Goal: Information Seeking & Learning: Check status

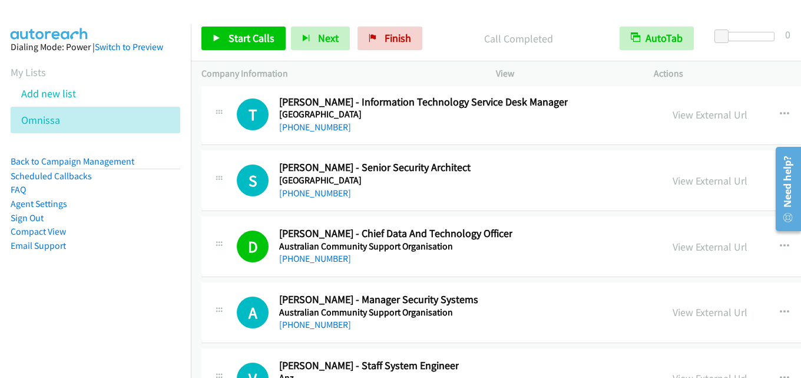
scroll to position [32952, 0]
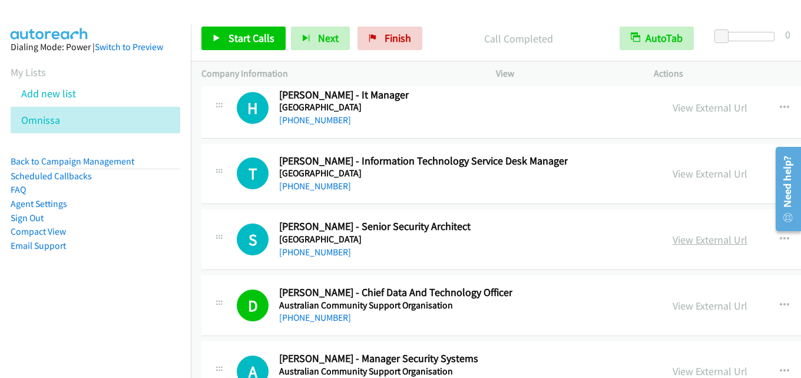
click at [711, 238] on link "View External Url" at bounding box center [710, 240] width 75 height 14
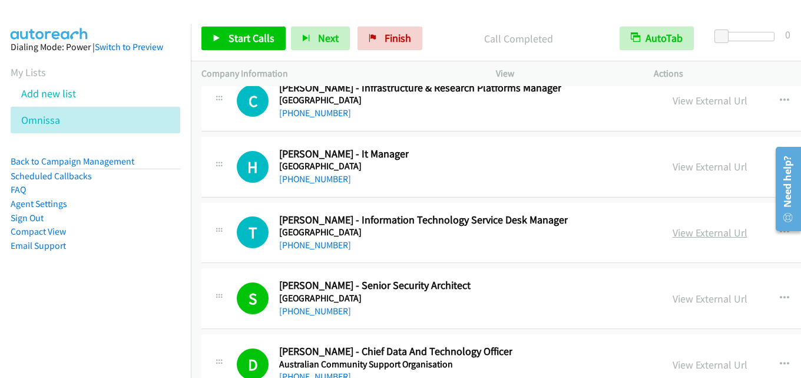
click at [695, 233] on link "View External Url" at bounding box center [710, 233] width 75 height 14
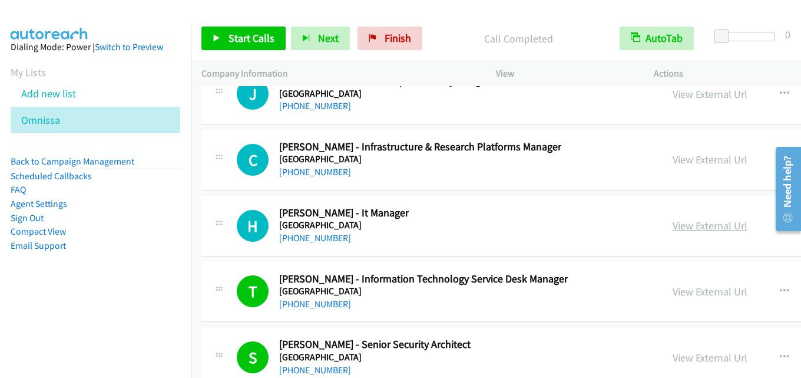
click at [682, 220] on link "View External Url" at bounding box center [710, 226] width 75 height 14
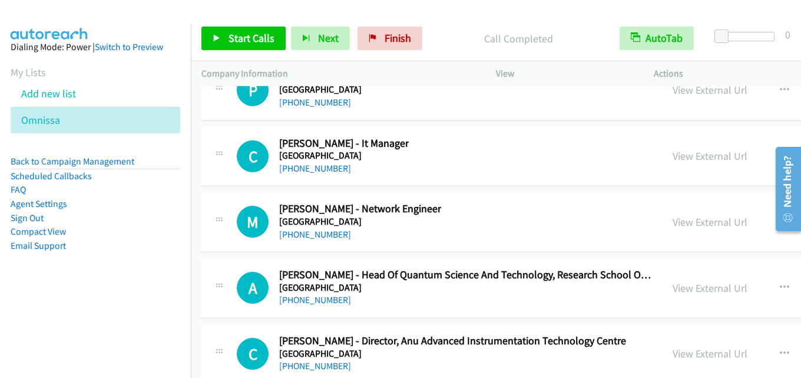
scroll to position [32186, 0]
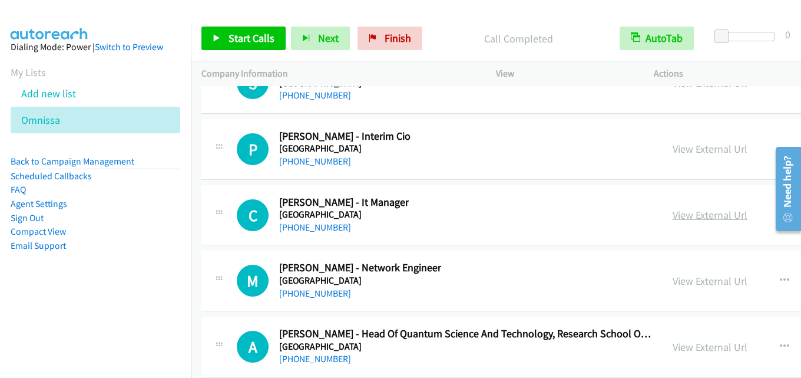
click at [710, 215] on link "View External Url" at bounding box center [710, 215] width 75 height 14
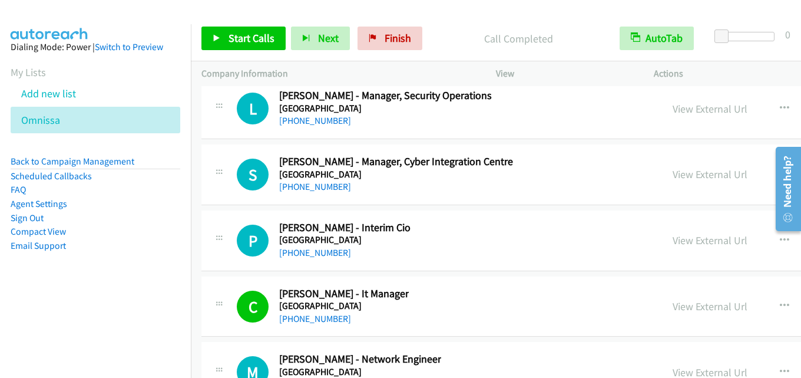
scroll to position [32068, 0]
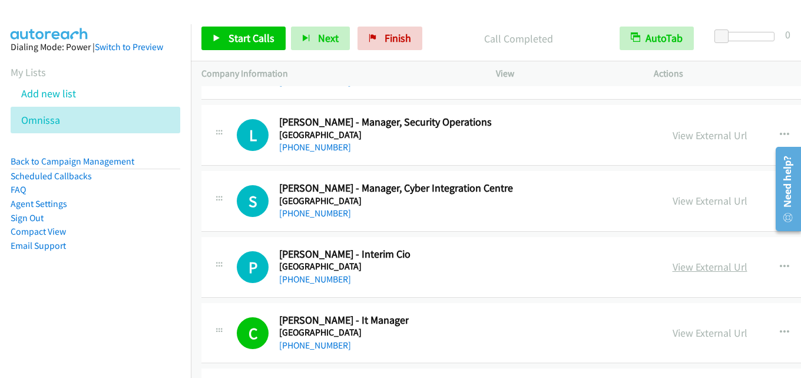
click at [711, 272] on link "View External Url" at bounding box center [710, 267] width 75 height 14
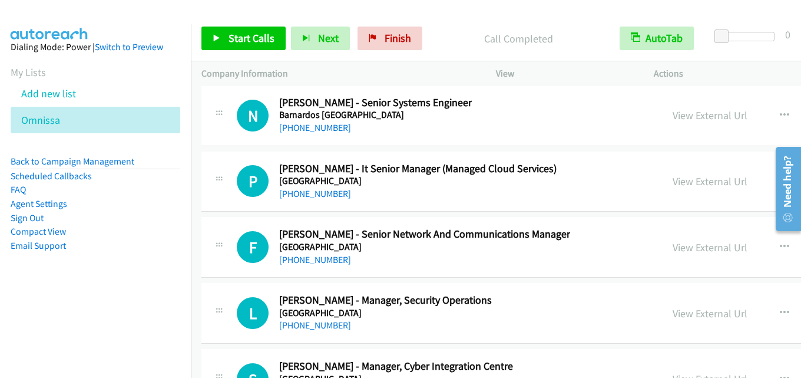
scroll to position [31833, 0]
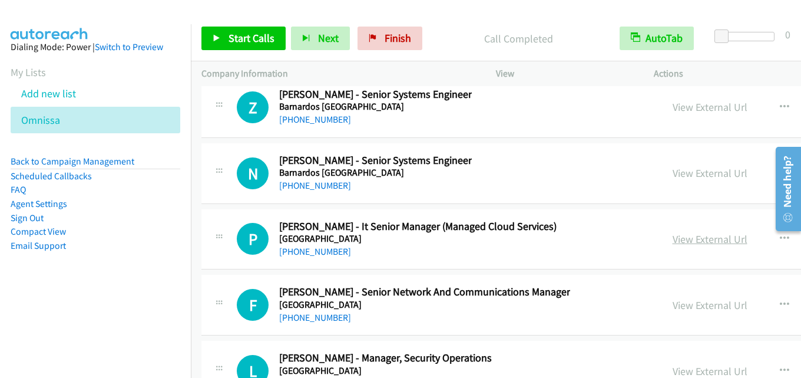
click at [702, 240] on link "View External Url" at bounding box center [710, 239] width 75 height 14
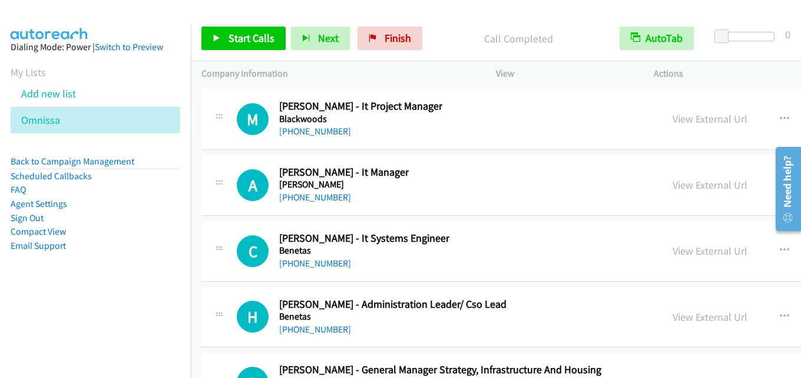
scroll to position [31420, 0]
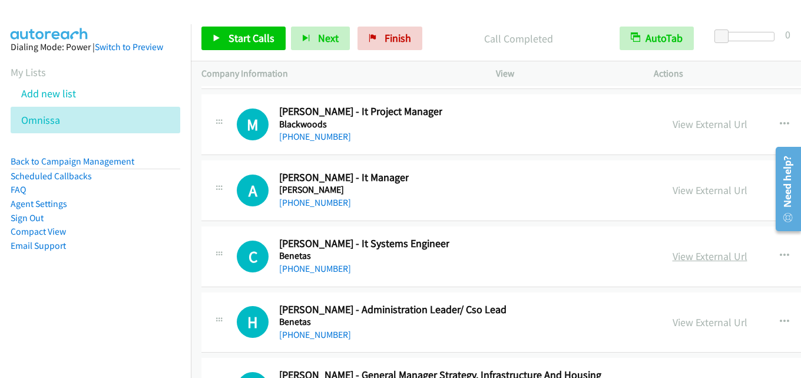
click at [699, 257] on link "View External Url" at bounding box center [710, 256] width 75 height 14
click at [695, 190] on link "View External Url" at bounding box center [710, 190] width 75 height 14
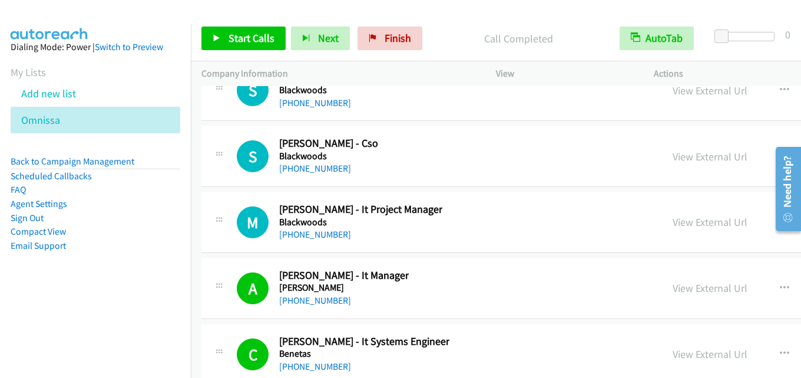
scroll to position [31302, 0]
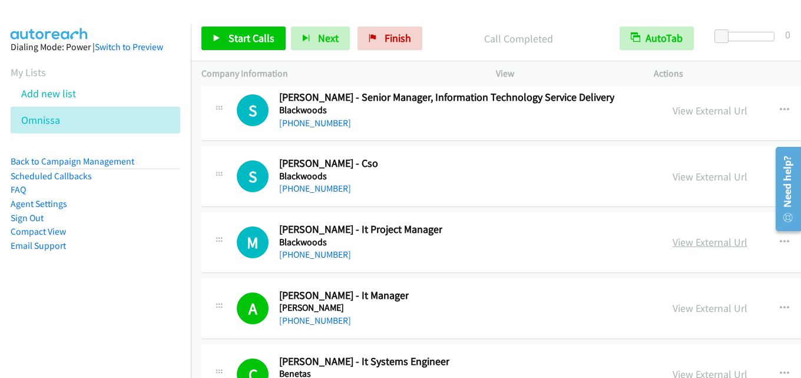
click at [685, 245] on link "View External Url" at bounding box center [710, 242] width 75 height 14
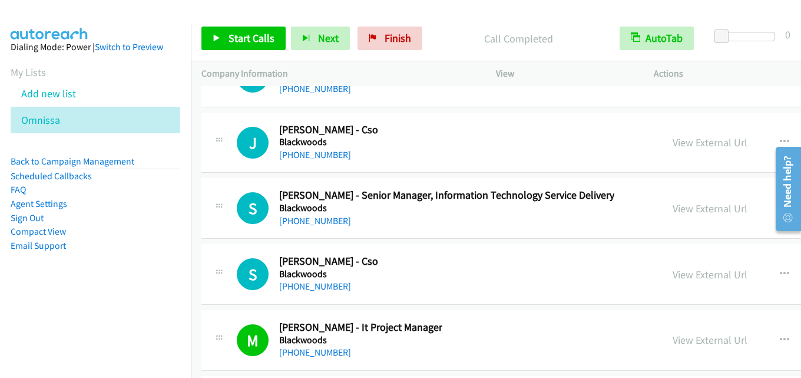
scroll to position [31184, 0]
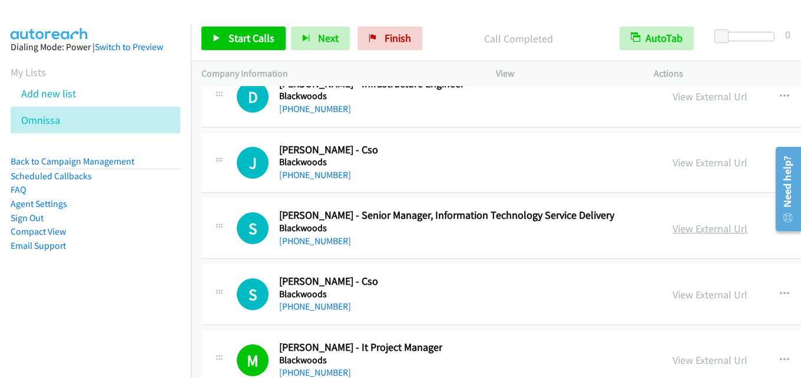
click at [688, 230] on link "View External Url" at bounding box center [710, 229] width 75 height 14
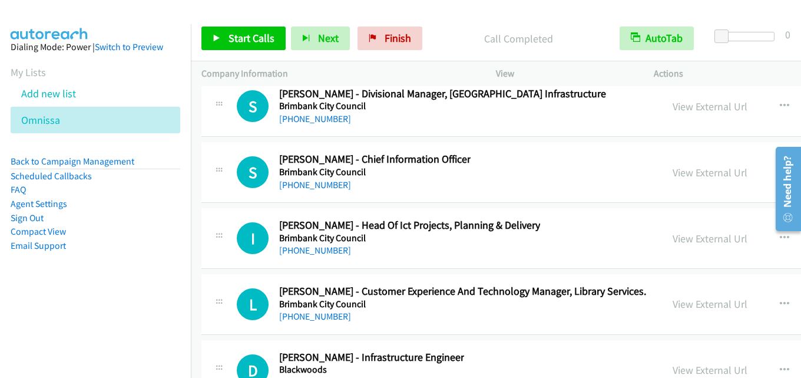
scroll to position [30890, 0]
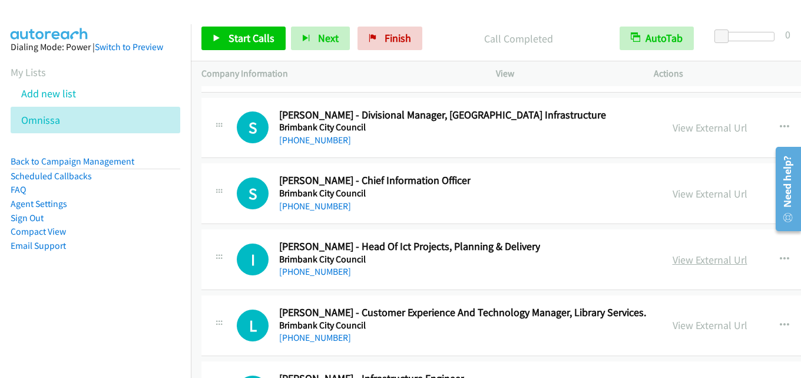
click at [680, 257] on link "View External Url" at bounding box center [710, 260] width 75 height 14
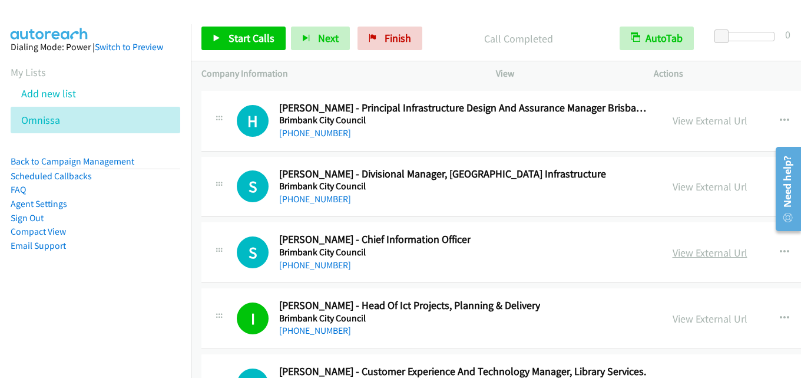
click at [675, 252] on link "View External Url" at bounding box center [710, 253] width 75 height 14
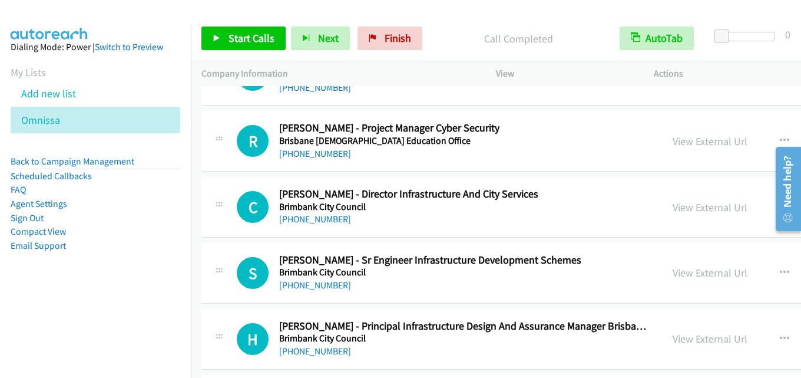
scroll to position [30595, 0]
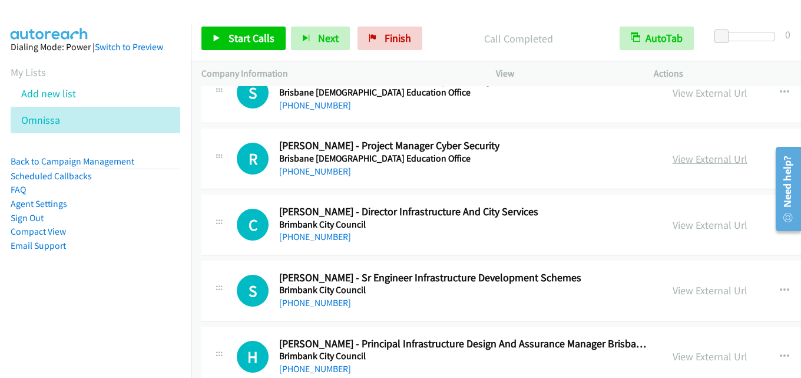
click at [695, 160] on link "View External Url" at bounding box center [710, 159] width 75 height 14
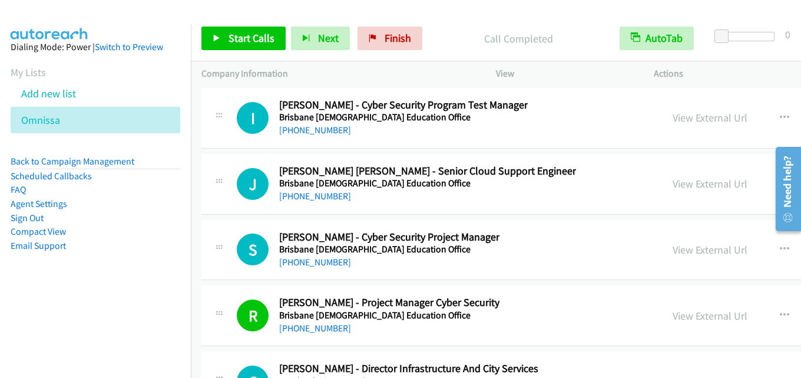
scroll to position [30418, 0]
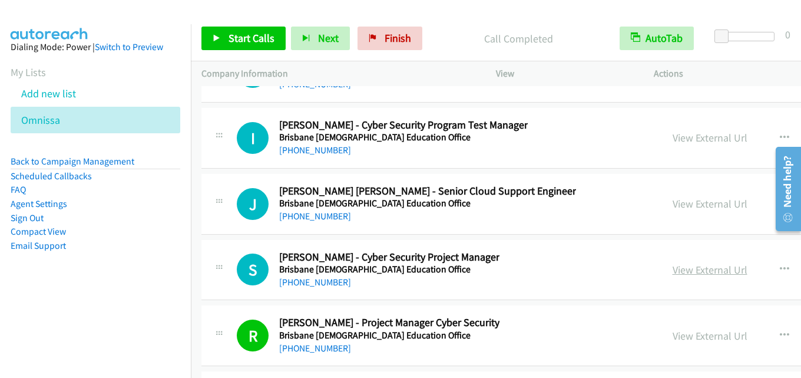
click at [688, 270] on link "View External Url" at bounding box center [710, 270] width 75 height 14
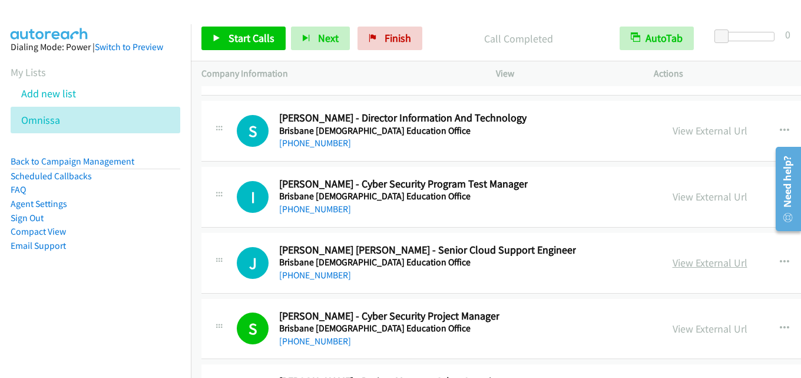
click at [687, 265] on link "View External Url" at bounding box center [710, 263] width 75 height 14
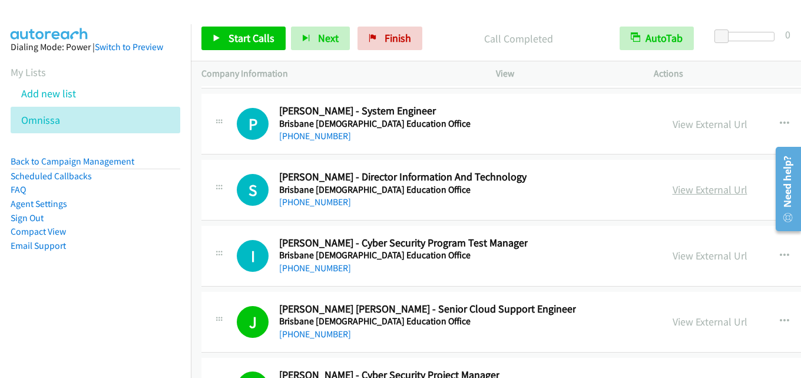
click at [704, 190] on link "View External Url" at bounding box center [710, 190] width 75 height 14
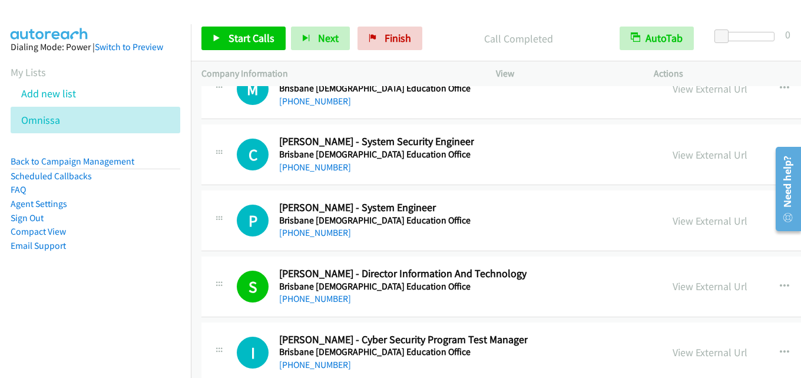
scroll to position [30183, 0]
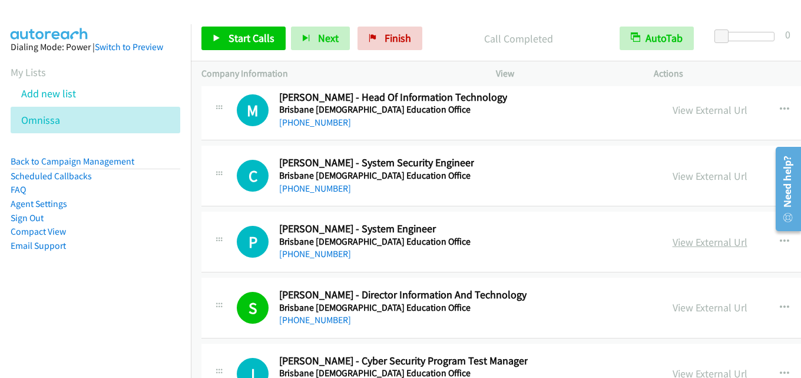
click at [693, 245] on link "View External Url" at bounding box center [710, 242] width 75 height 14
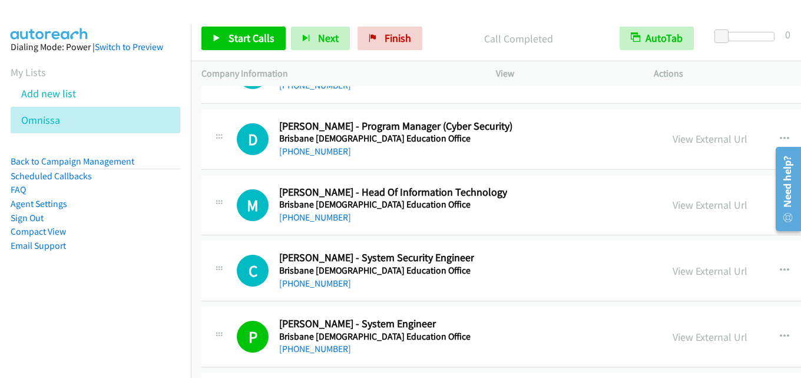
scroll to position [30065, 0]
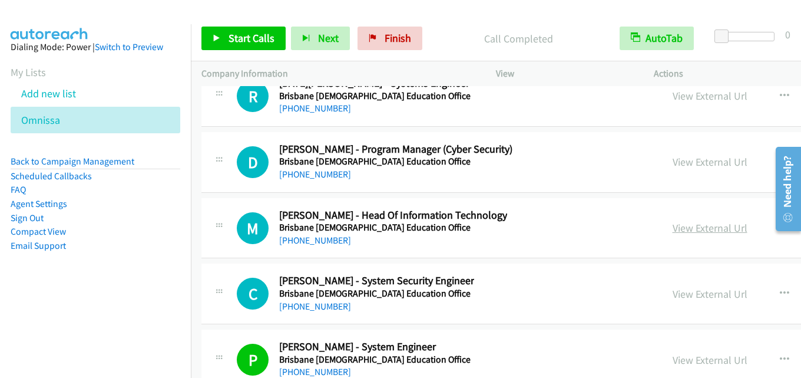
click at [701, 229] on link "View External Url" at bounding box center [710, 228] width 75 height 14
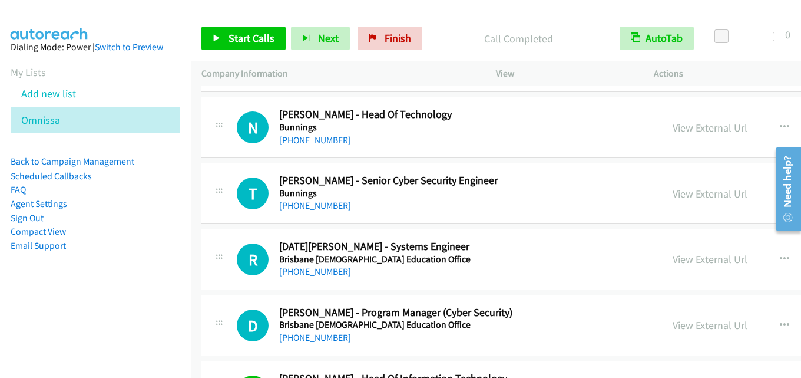
scroll to position [29888, 0]
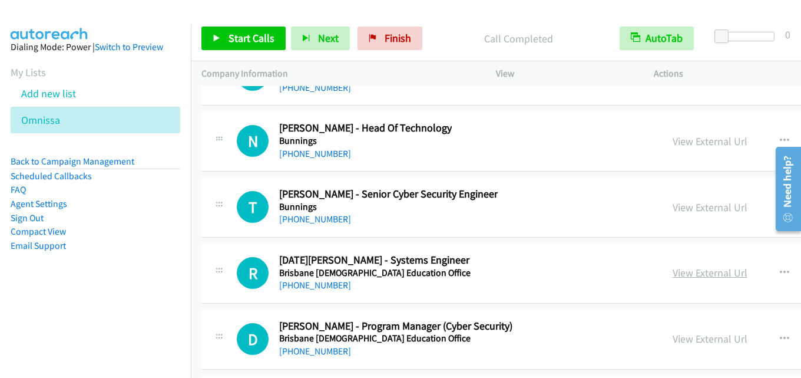
click at [728, 273] on link "View External Url" at bounding box center [710, 273] width 75 height 14
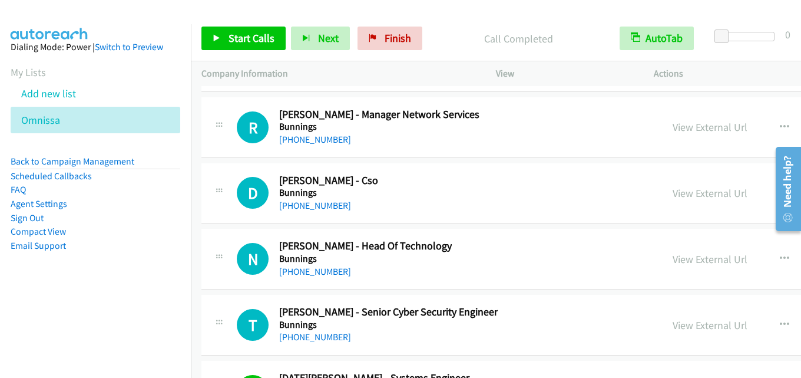
scroll to position [29829, 0]
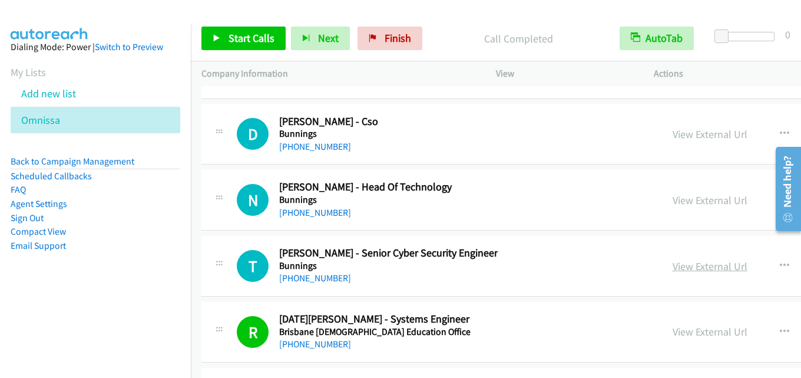
click at [702, 264] on link "View External Url" at bounding box center [710, 266] width 75 height 14
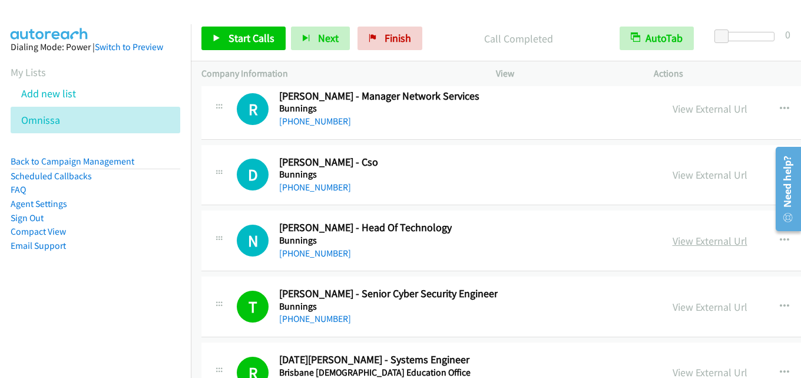
scroll to position [29770, 0]
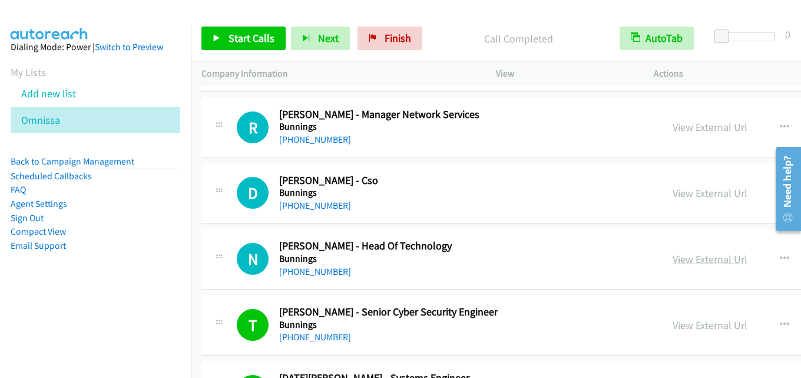
click at [695, 254] on link "View External Url" at bounding box center [710, 259] width 75 height 14
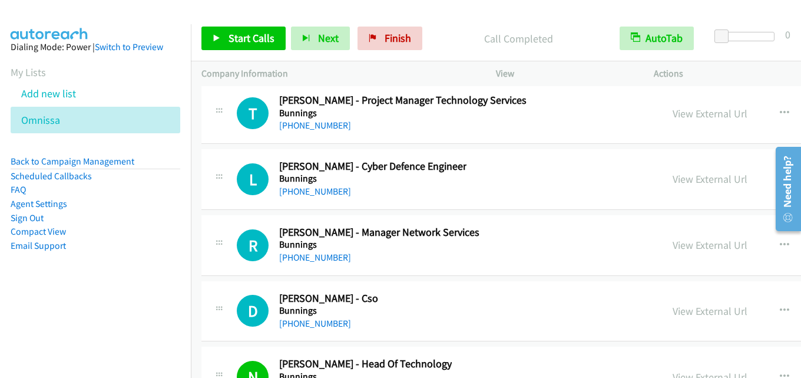
scroll to position [29594, 0]
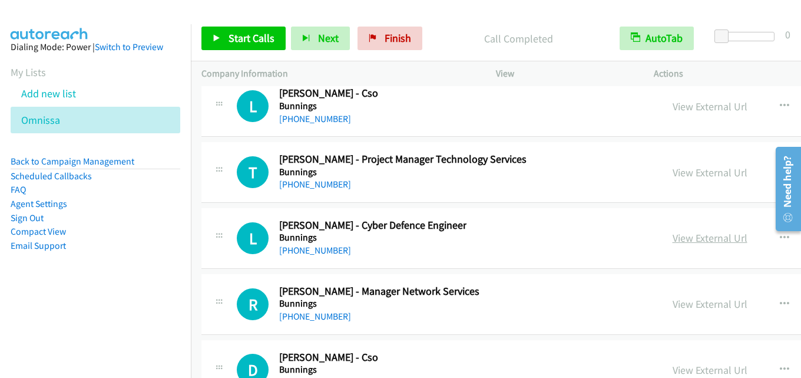
click at [711, 238] on link "View External Url" at bounding box center [710, 238] width 75 height 14
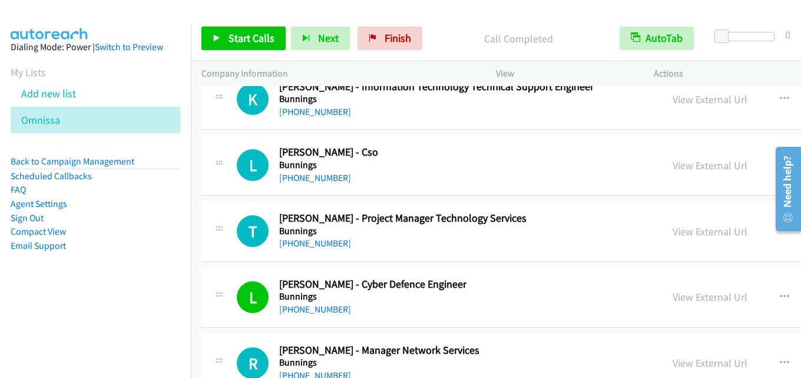
scroll to position [29476, 0]
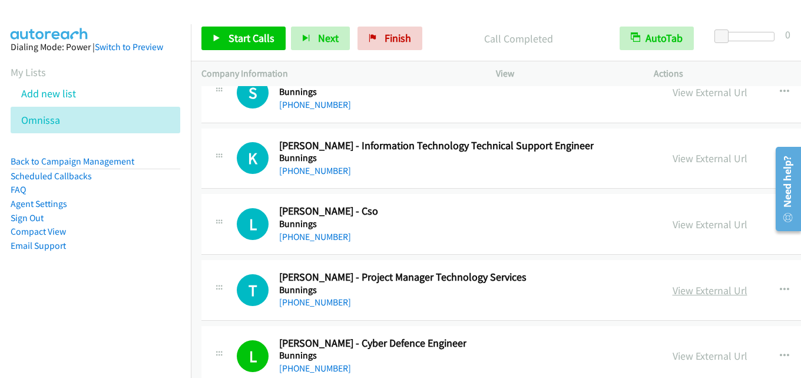
click at [712, 292] on link "View External Url" at bounding box center [710, 290] width 75 height 14
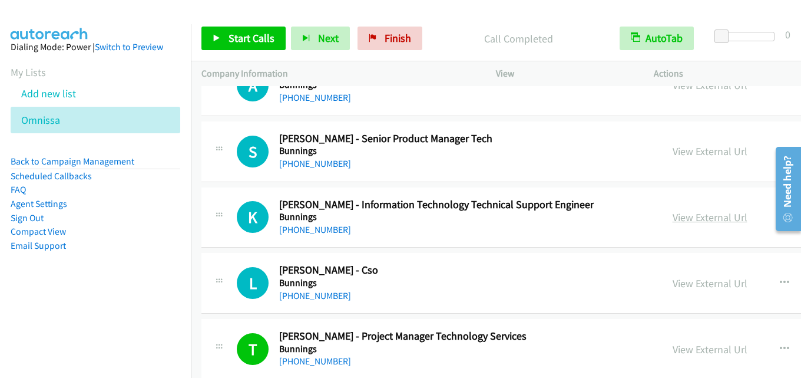
click at [695, 216] on link "View External Url" at bounding box center [710, 217] width 75 height 14
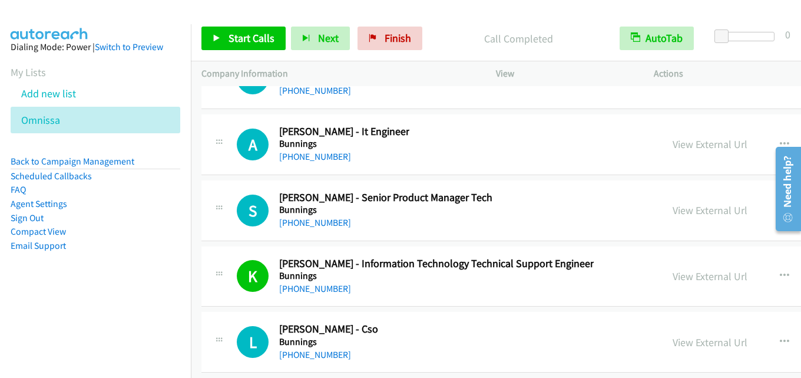
scroll to position [29299, 0]
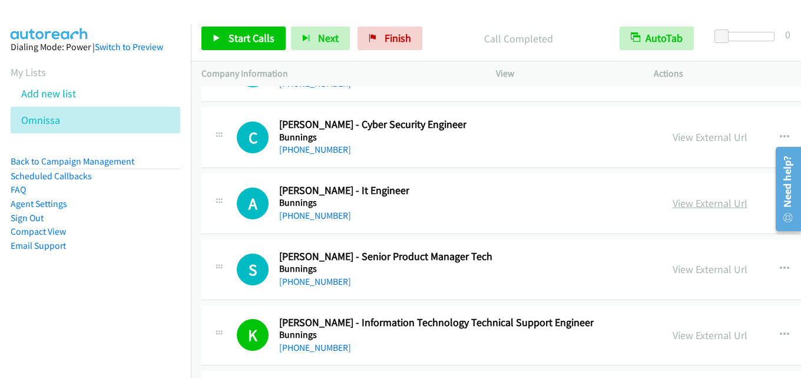
click at [716, 209] on link "View External Url" at bounding box center [710, 203] width 75 height 14
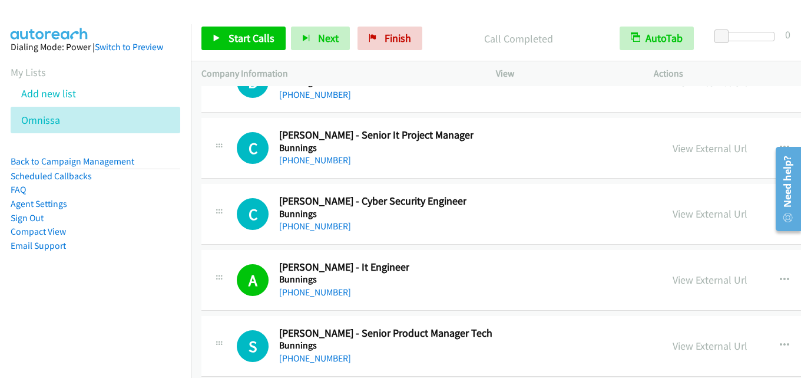
scroll to position [29240, 0]
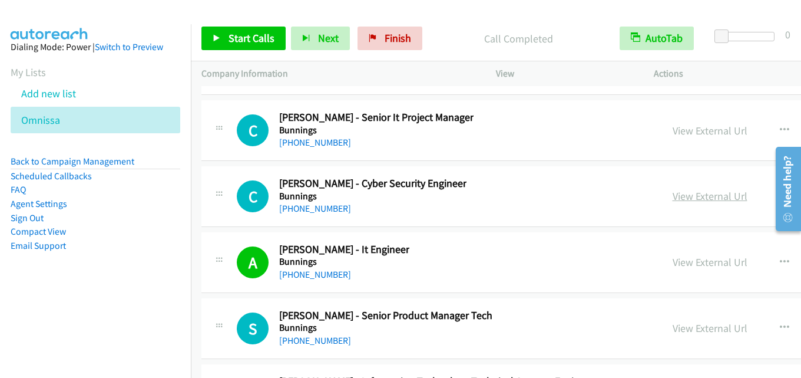
click at [696, 193] on link "View External Url" at bounding box center [710, 196] width 75 height 14
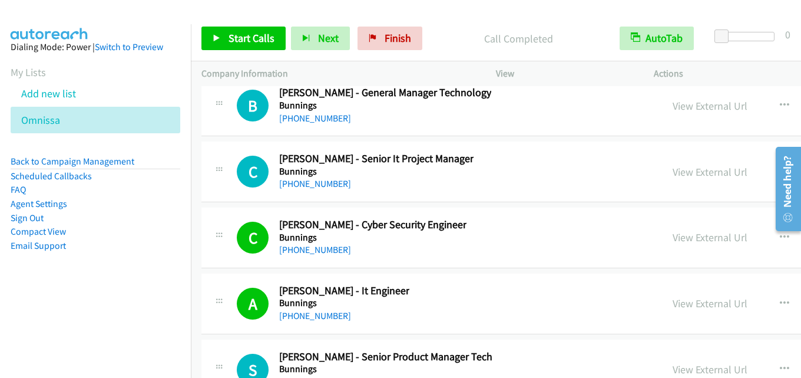
scroll to position [29181, 0]
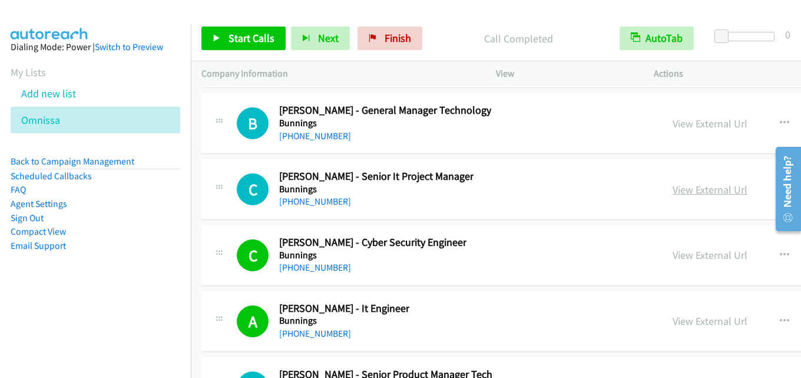
click at [728, 190] on link "View External Url" at bounding box center [710, 190] width 75 height 14
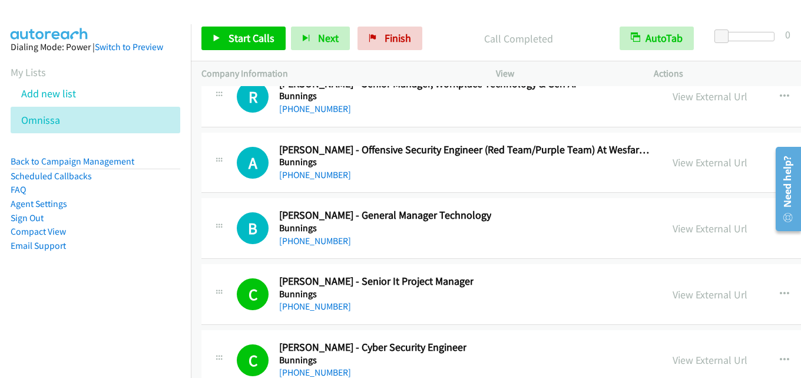
scroll to position [29063, 0]
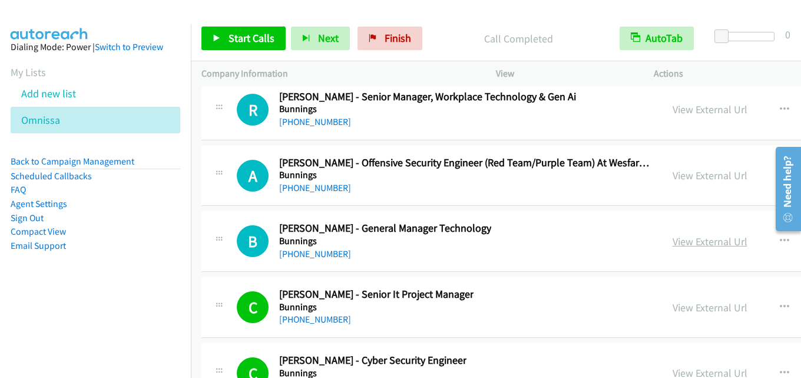
click at [703, 241] on link "View External Url" at bounding box center [710, 242] width 75 height 14
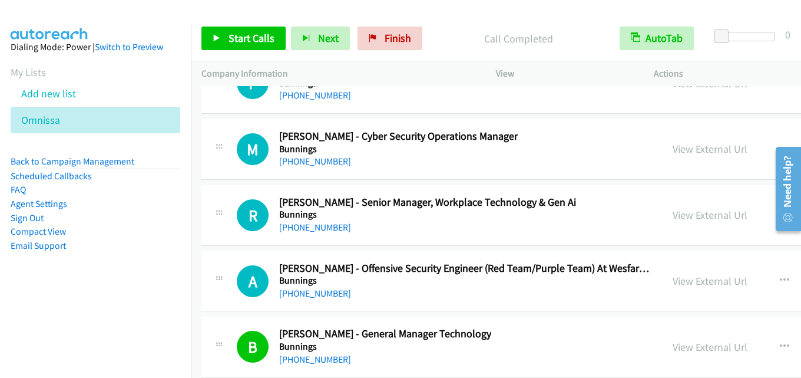
scroll to position [28945, 0]
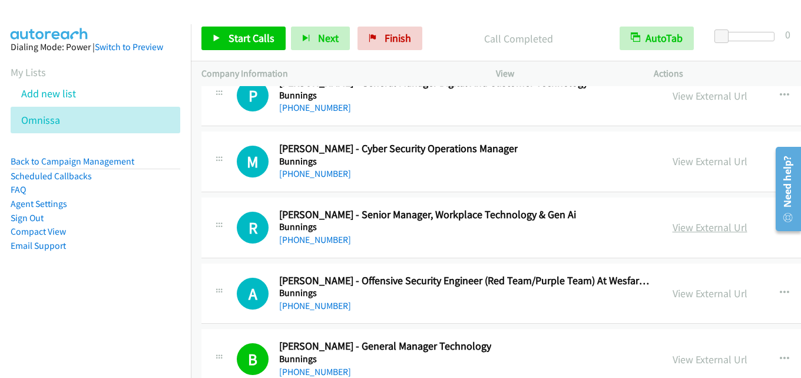
click at [691, 220] on link "View External Url" at bounding box center [710, 227] width 75 height 14
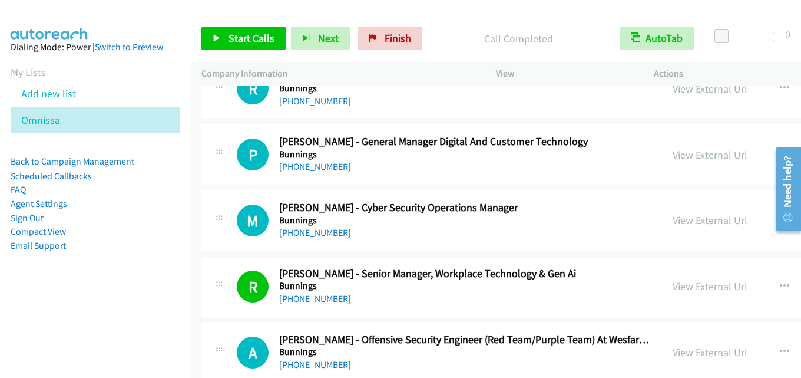
click at [695, 222] on link "View External Url" at bounding box center [710, 220] width 75 height 14
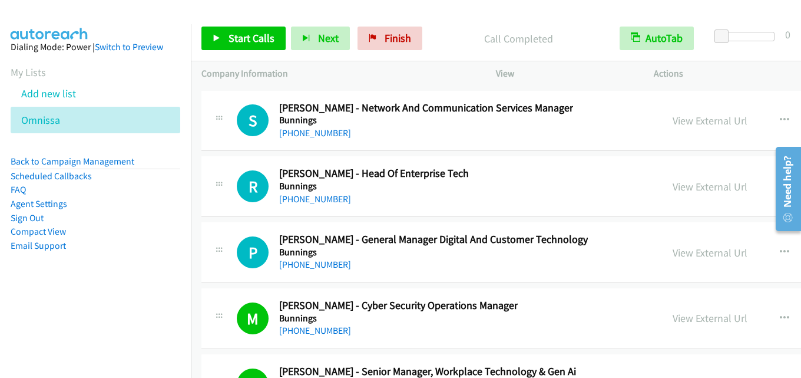
scroll to position [28769, 0]
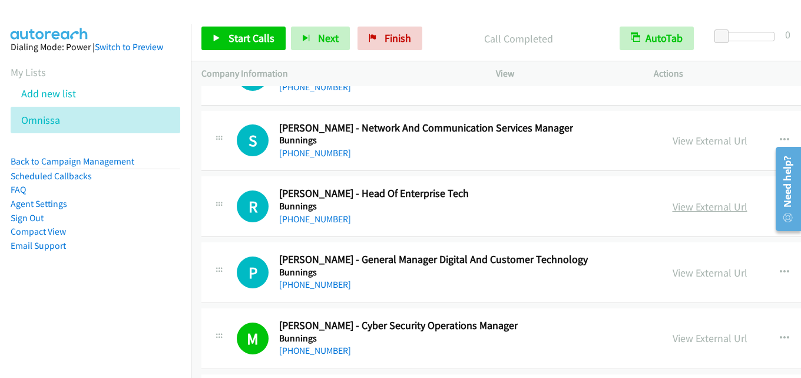
click at [696, 211] on link "View External Url" at bounding box center [710, 207] width 75 height 14
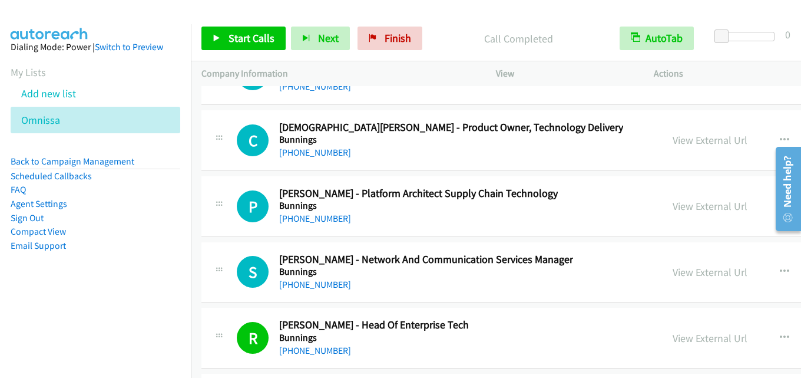
scroll to position [28651, 0]
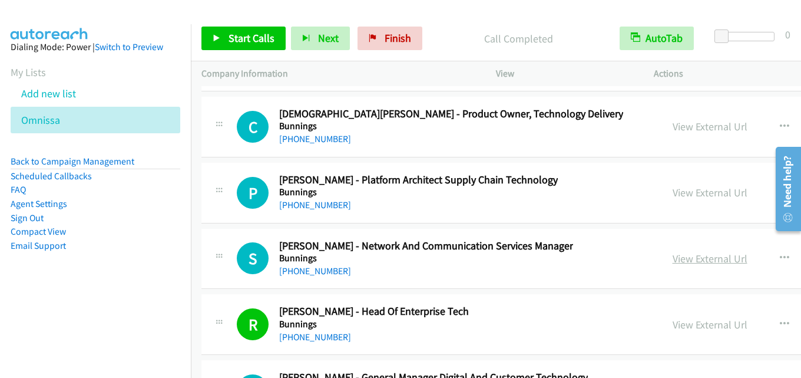
click at [696, 263] on link "View External Url" at bounding box center [710, 259] width 75 height 14
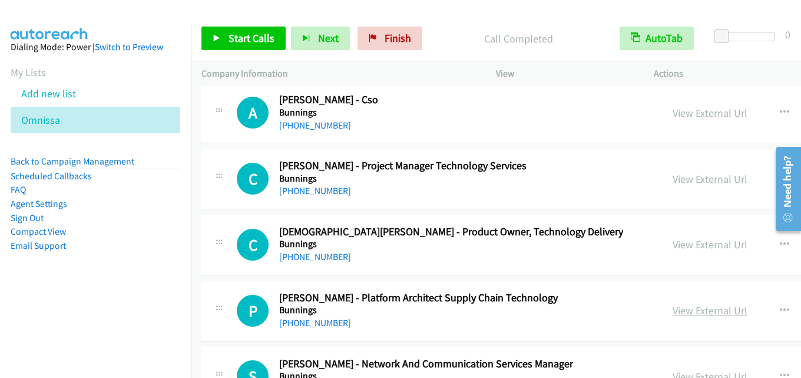
scroll to position [28474, 0]
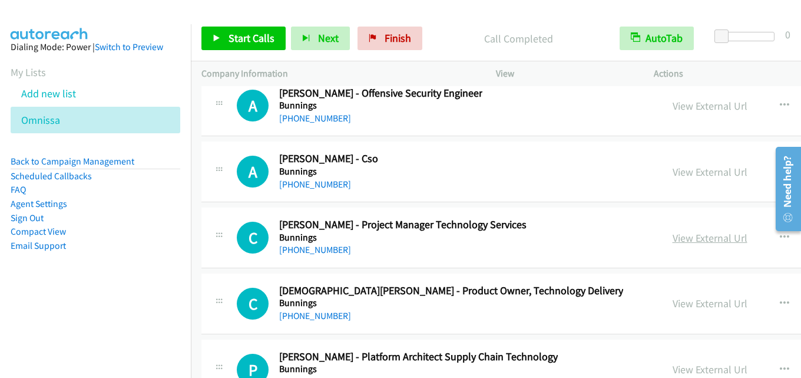
click at [709, 236] on link "View External Url" at bounding box center [710, 238] width 75 height 14
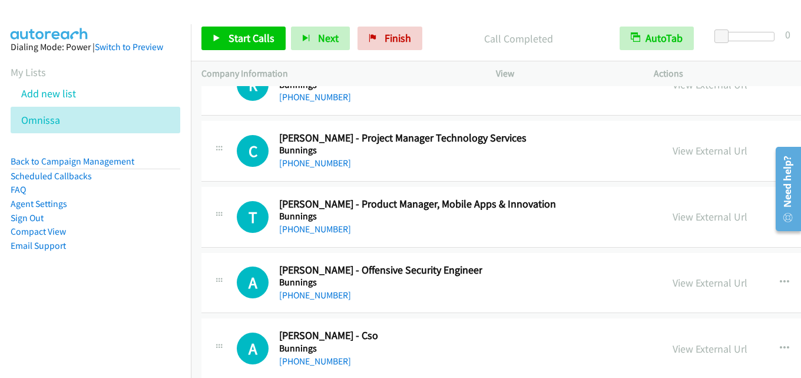
scroll to position [28238, 0]
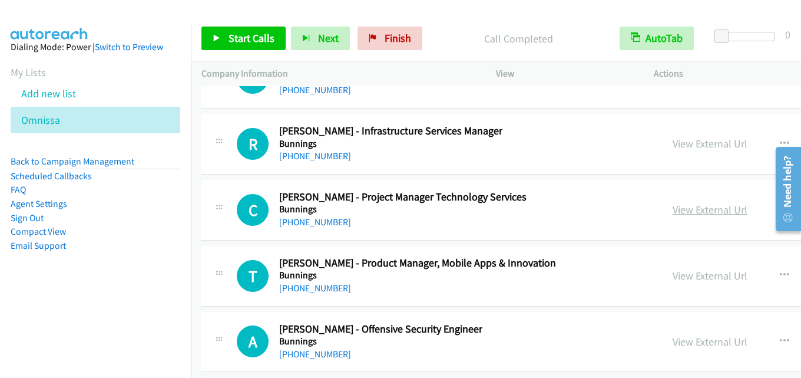
click at [695, 210] on link "View External Url" at bounding box center [710, 210] width 75 height 14
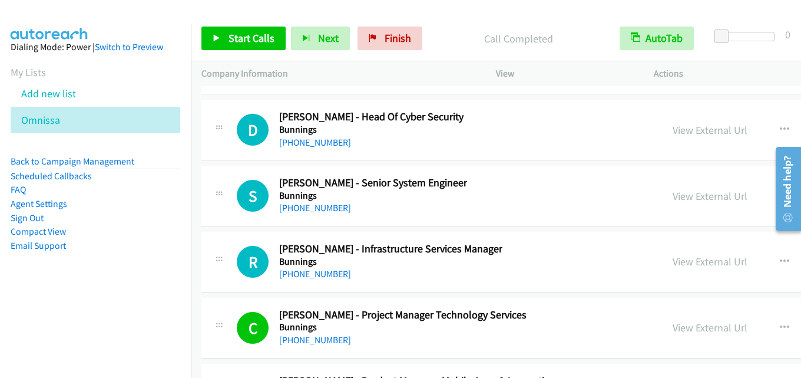
scroll to position [28062, 0]
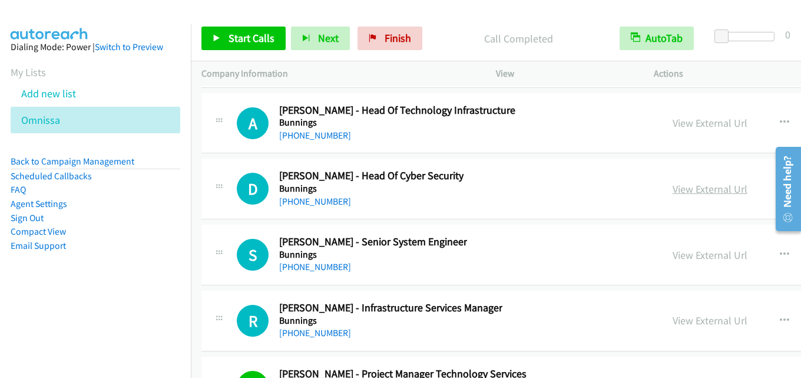
click at [692, 183] on link "View External Url" at bounding box center [710, 189] width 75 height 14
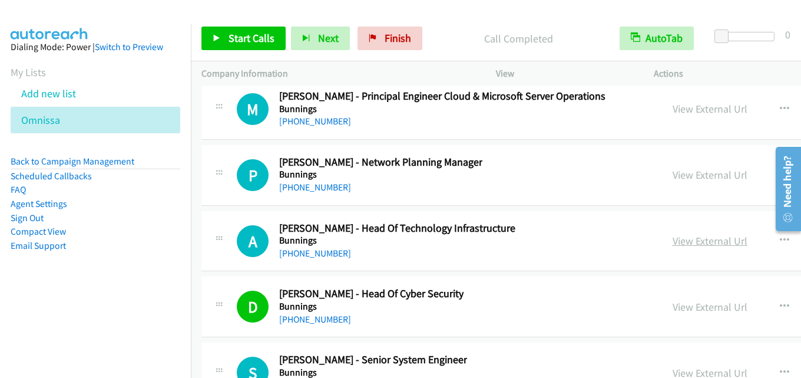
click at [692, 242] on link "View External Url" at bounding box center [710, 241] width 75 height 14
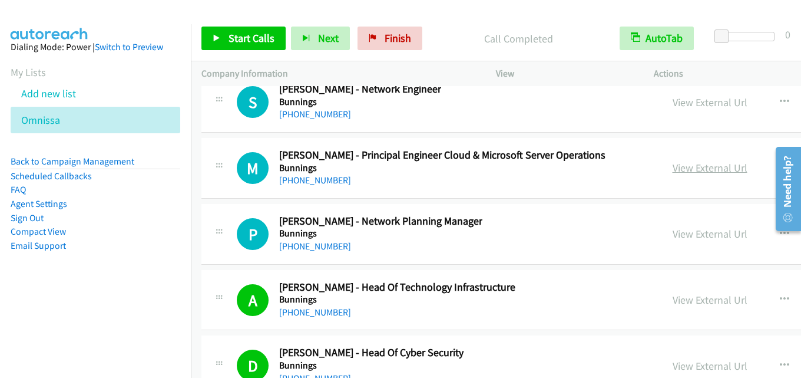
click at [685, 169] on link "View External Url" at bounding box center [710, 168] width 75 height 14
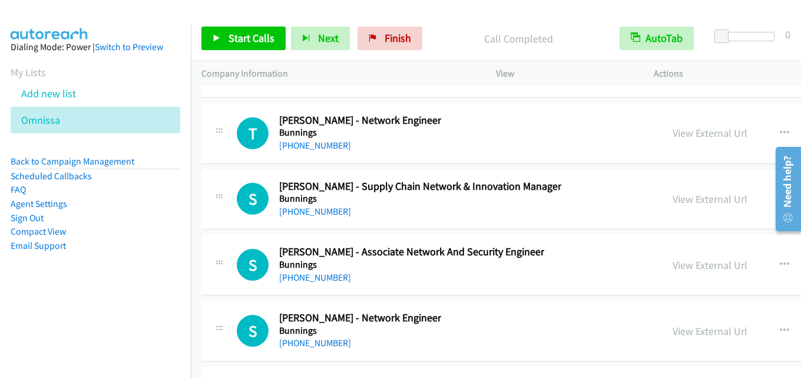
scroll to position [27649, 0]
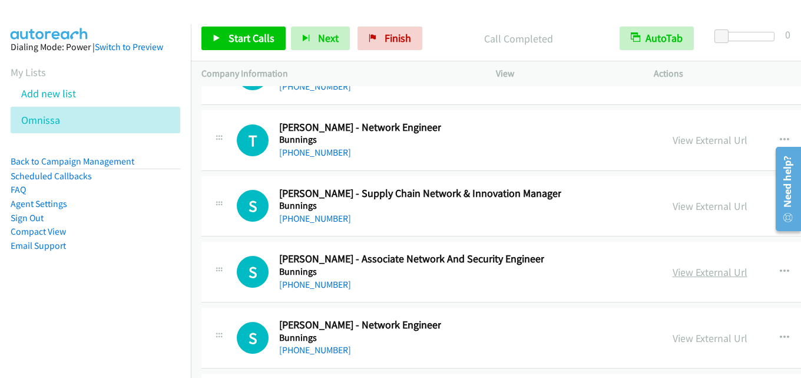
click at [700, 273] on link "View External Url" at bounding box center [710, 272] width 75 height 14
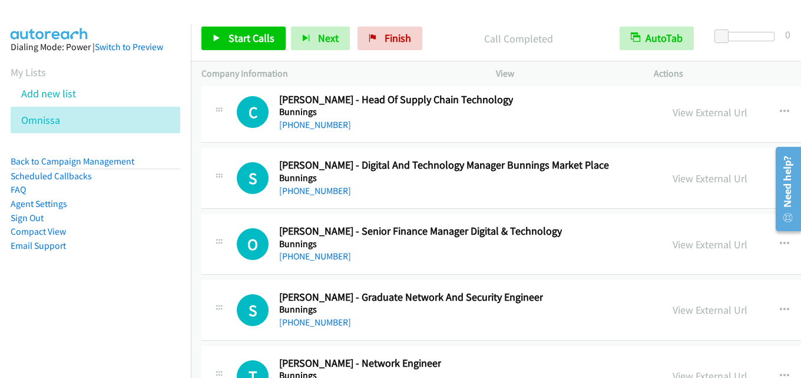
scroll to position [27355, 0]
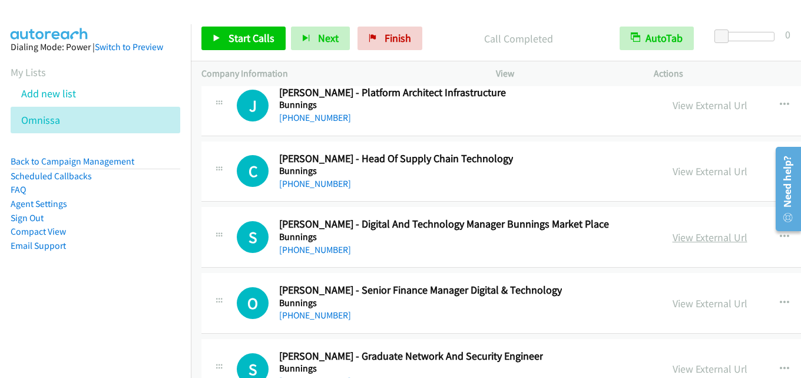
click at [703, 239] on link "View External Url" at bounding box center [710, 237] width 75 height 14
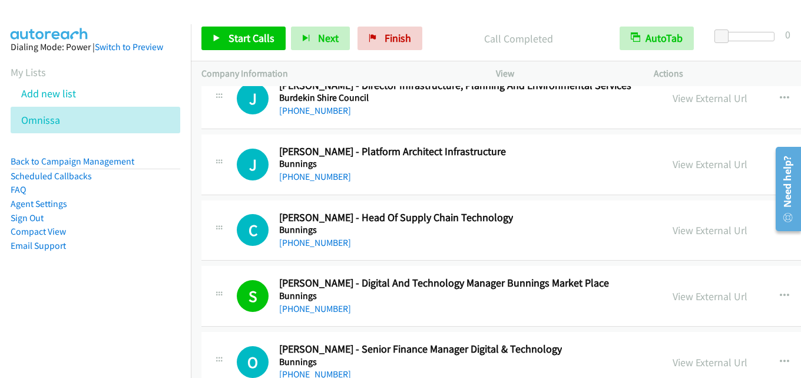
scroll to position [27237, 0]
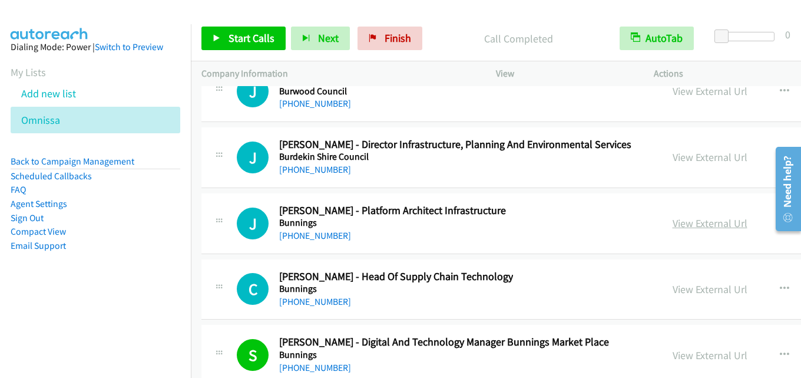
click at [705, 223] on link "View External Url" at bounding box center [710, 223] width 75 height 14
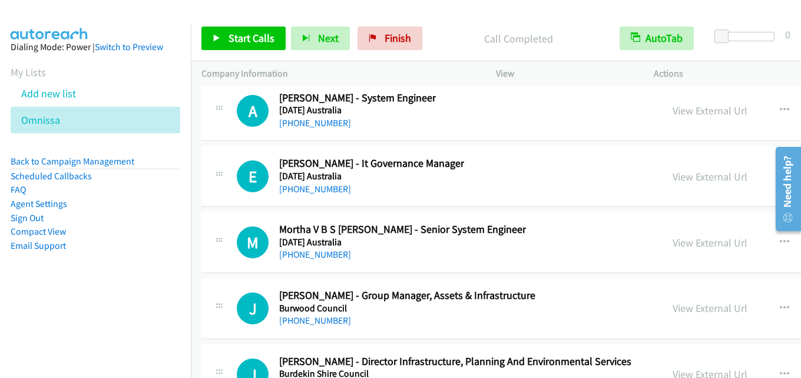
scroll to position [27001, 0]
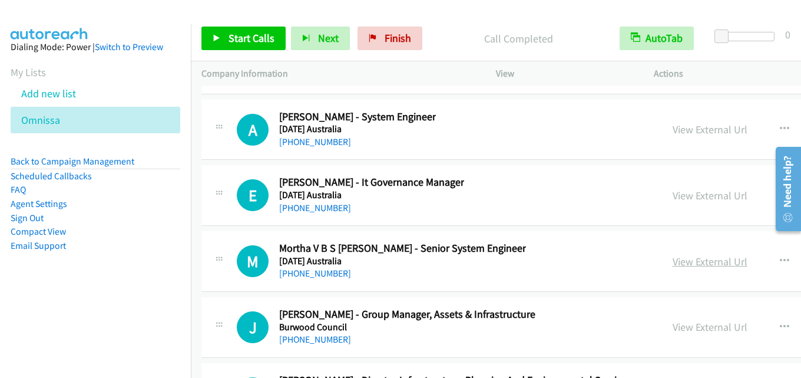
click at [697, 262] on link "View External Url" at bounding box center [710, 262] width 75 height 14
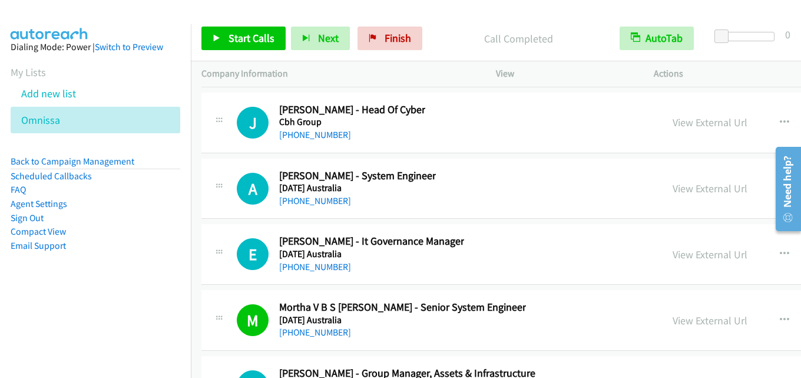
scroll to position [26883, 0]
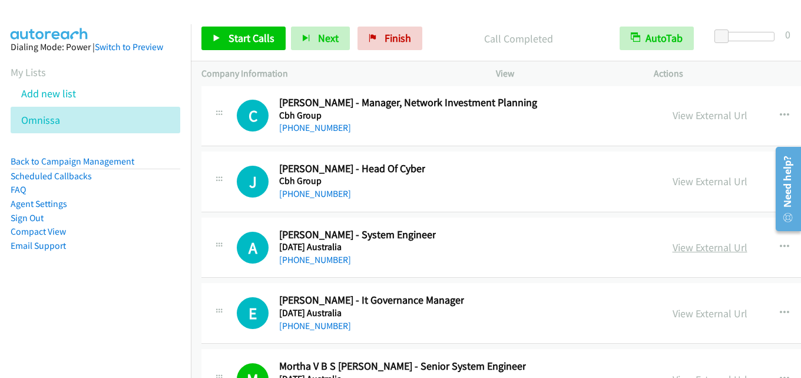
click at [699, 249] on link "View External Url" at bounding box center [710, 247] width 75 height 14
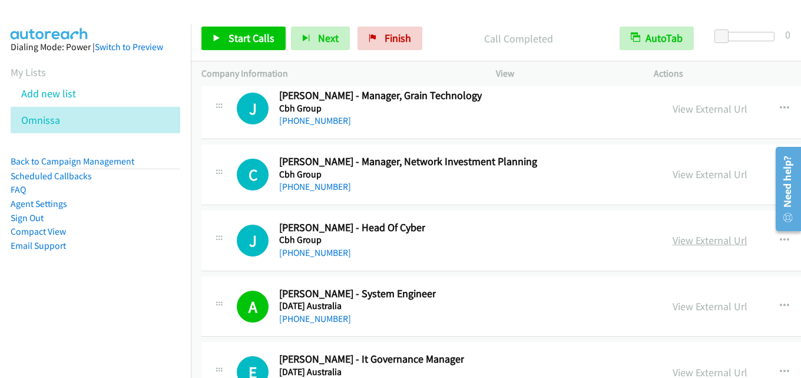
click at [715, 240] on link "View External Url" at bounding box center [710, 240] width 75 height 14
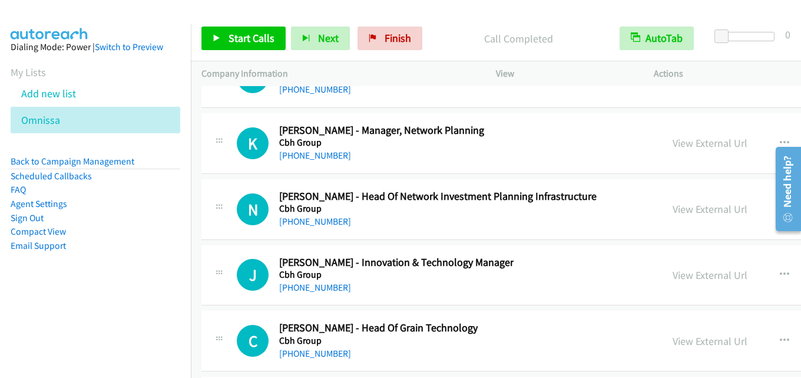
scroll to position [26530, 0]
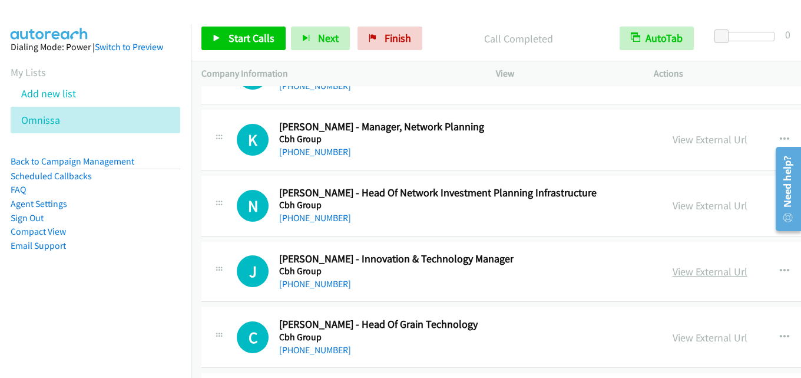
click at [685, 269] on link "View External Url" at bounding box center [710, 272] width 75 height 14
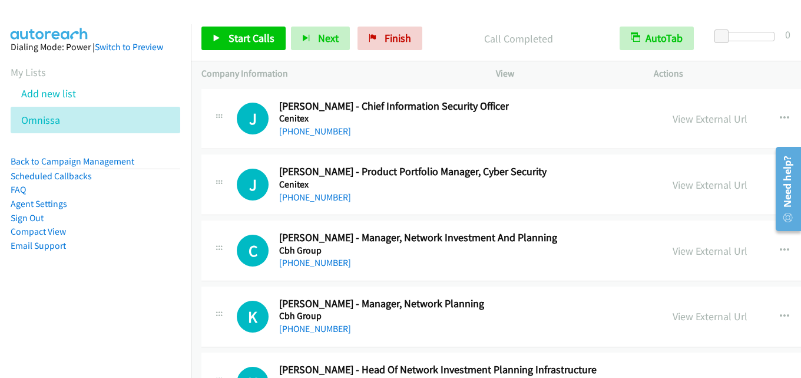
scroll to position [26294, 0]
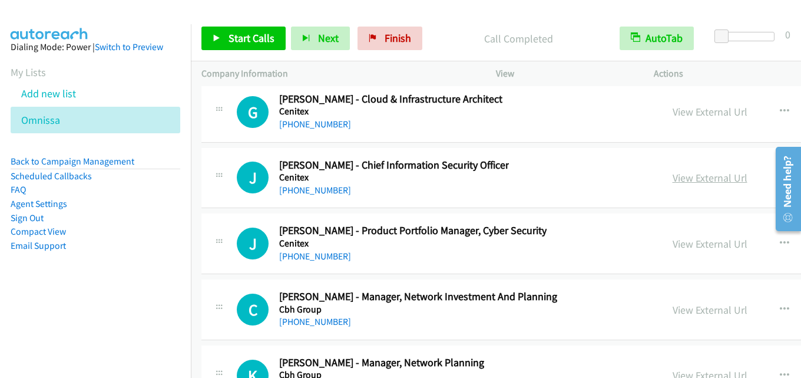
click at [709, 176] on link "View External Url" at bounding box center [710, 178] width 75 height 14
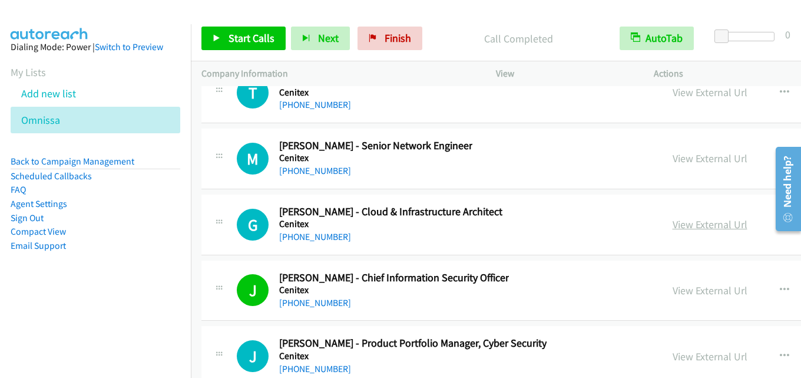
scroll to position [26176, 0]
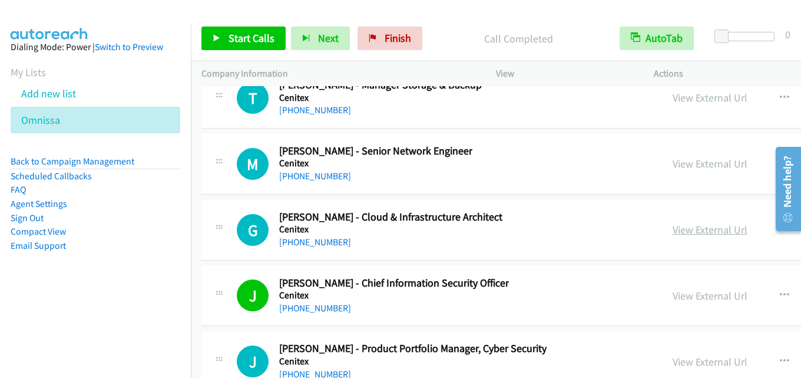
click at [718, 235] on link "View External Url" at bounding box center [710, 230] width 75 height 14
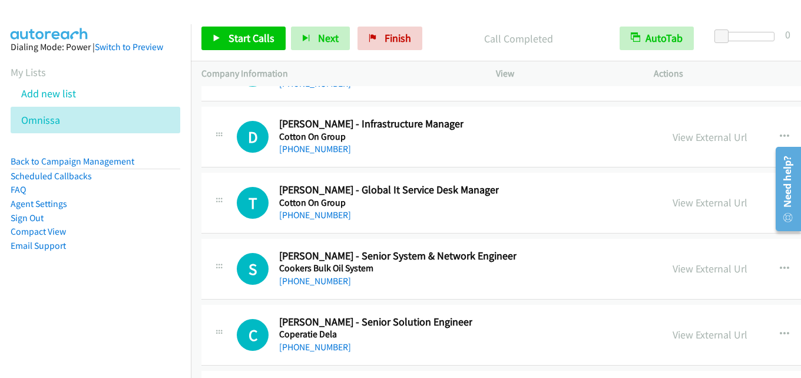
scroll to position [24998, 0]
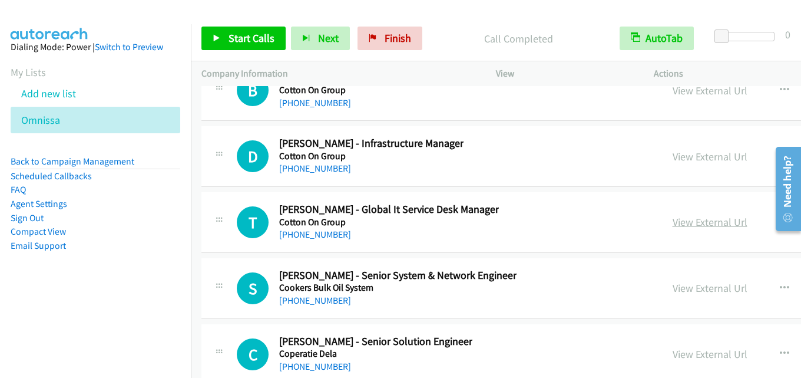
click at [674, 226] on link "View External Url" at bounding box center [710, 222] width 75 height 14
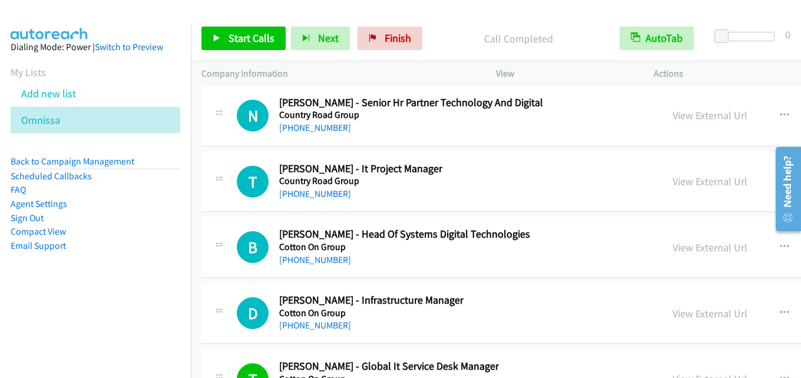
scroll to position [24821, 0]
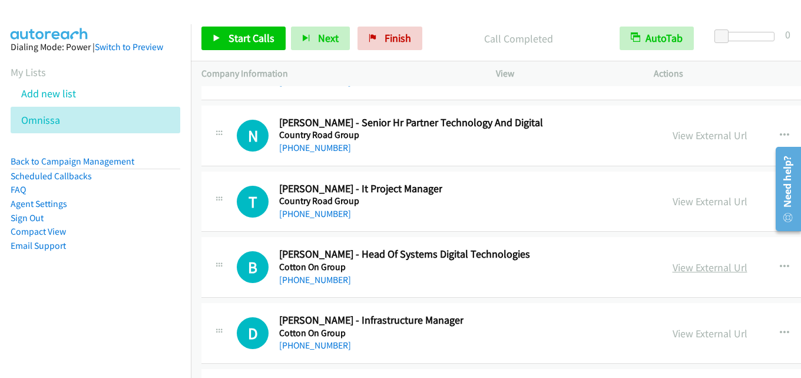
click at [710, 268] on link "View External Url" at bounding box center [710, 267] width 75 height 14
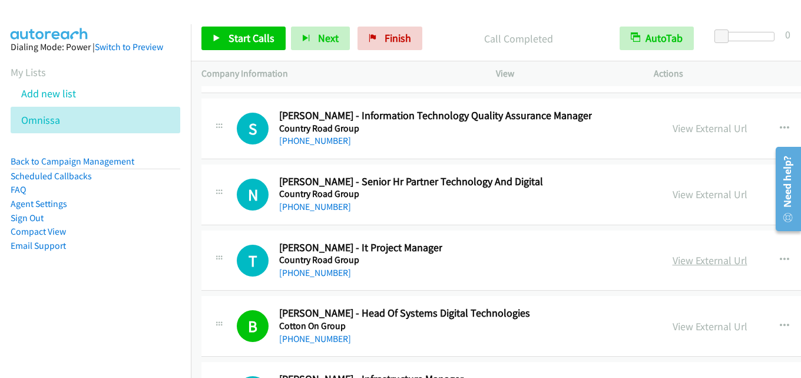
click at [718, 256] on link "View External Url" at bounding box center [710, 260] width 75 height 14
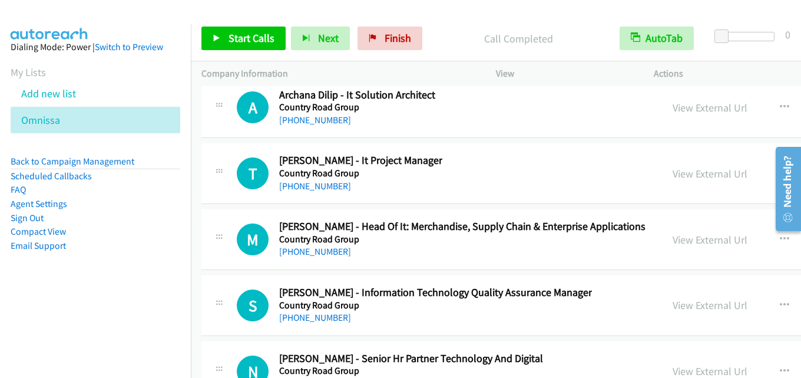
scroll to position [24526, 0]
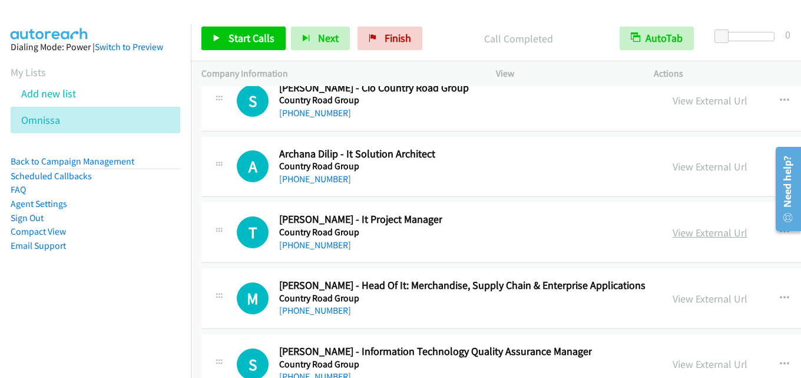
click at [699, 235] on link "View External Url" at bounding box center [710, 233] width 75 height 14
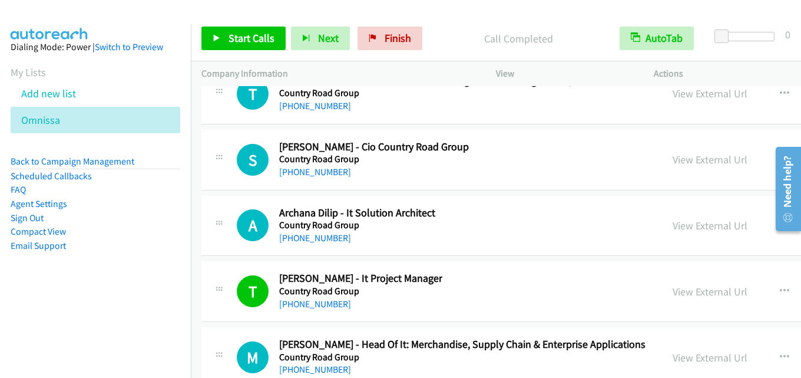
scroll to position [24408, 0]
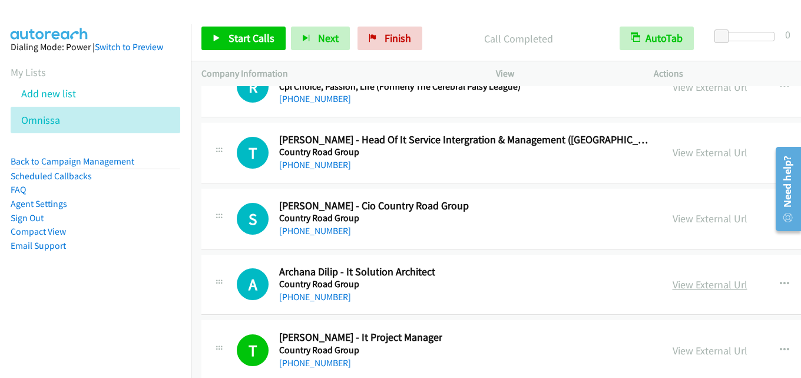
click at [690, 289] on link "View External Url" at bounding box center [710, 285] width 75 height 14
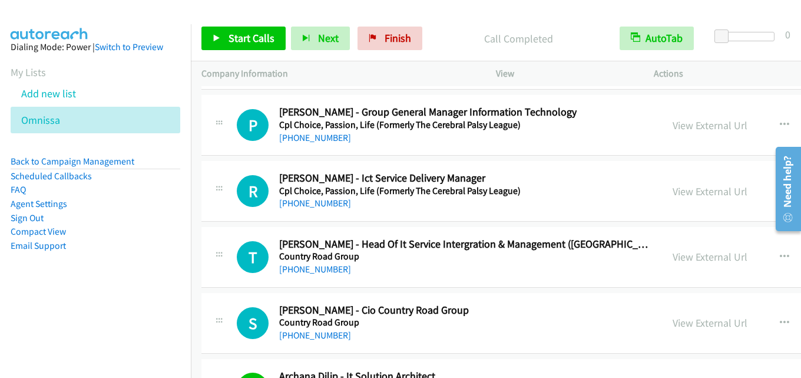
scroll to position [24291, 0]
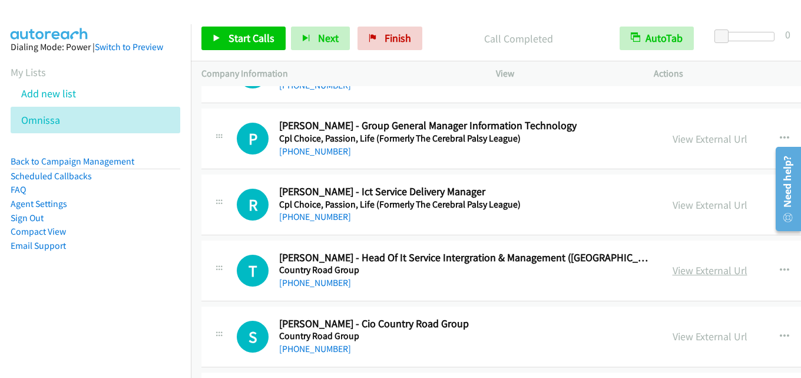
click at [717, 266] on link "View External Url" at bounding box center [710, 270] width 75 height 14
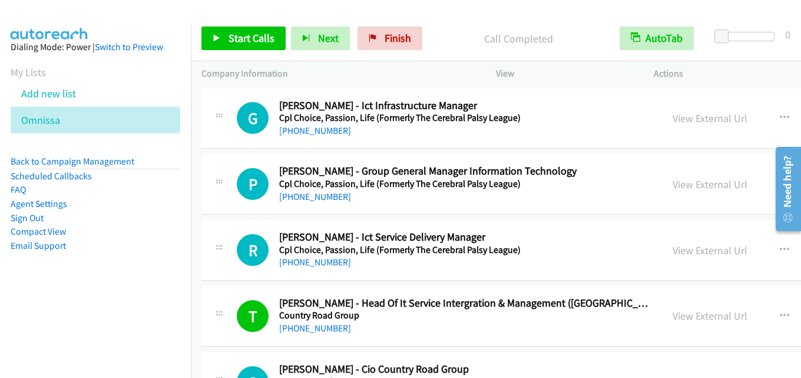
scroll to position [24232, 0]
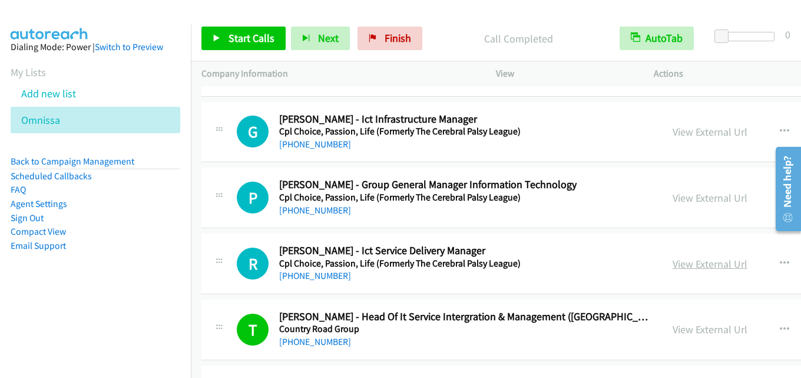
click at [702, 268] on link "View External Url" at bounding box center [710, 264] width 75 height 14
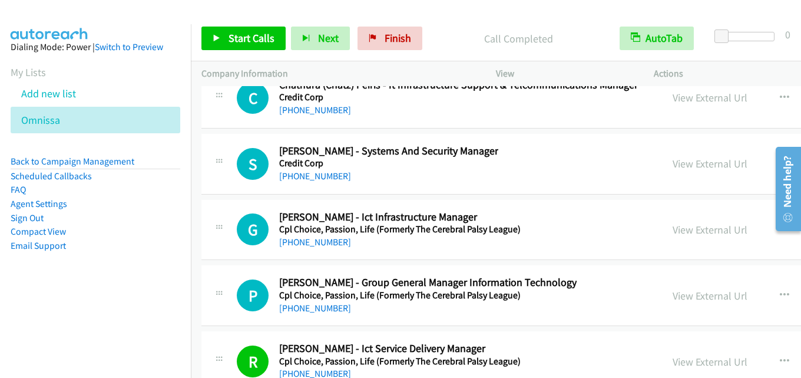
scroll to position [24114, 0]
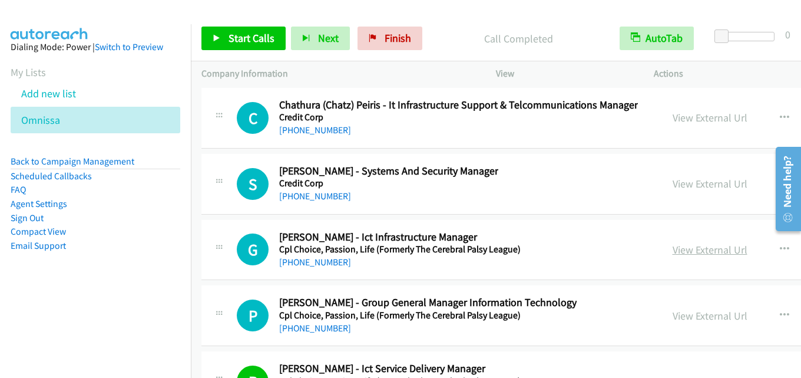
click at [685, 256] on link "View External Url" at bounding box center [710, 250] width 75 height 14
click at [723, 186] on link "View External Url" at bounding box center [710, 184] width 75 height 14
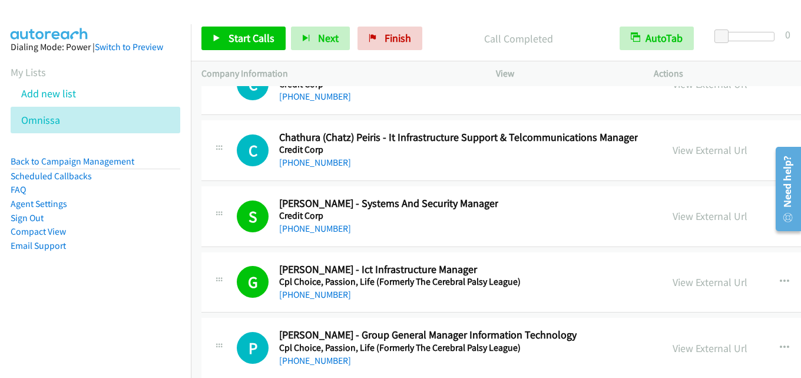
scroll to position [24055, 0]
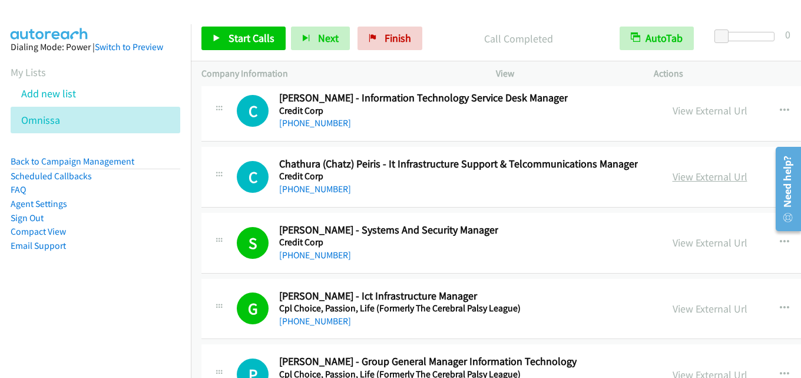
click at [699, 175] on link "View External Url" at bounding box center [710, 177] width 75 height 14
click at [681, 182] on link "View External Url" at bounding box center [710, 177] width 75 height 14
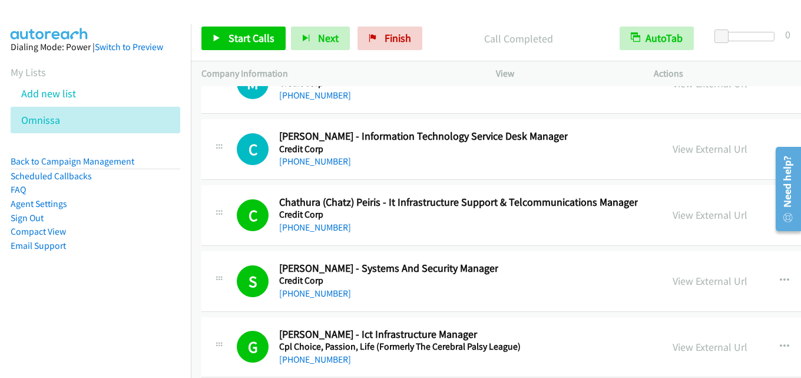
scroll to position [23996, 0]
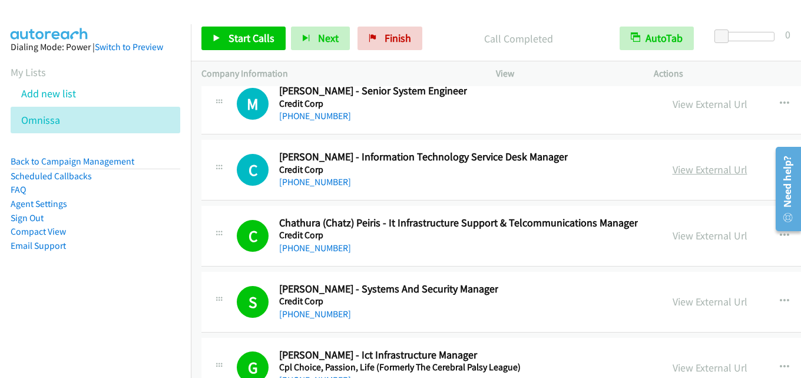
click at [707, 169] on link "View External Url" at bounding box center [710, 170] width 75 height 14
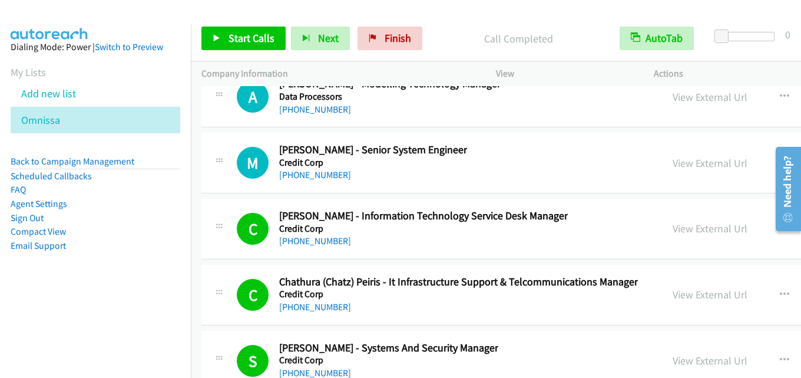
scroll to position [23878, 0]
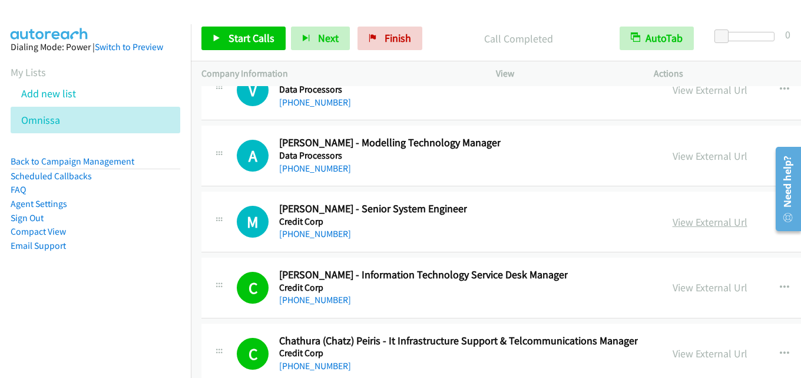
click at [680, 224] on link "View External Url" at bounding box center [710, 222] width 75 height 14
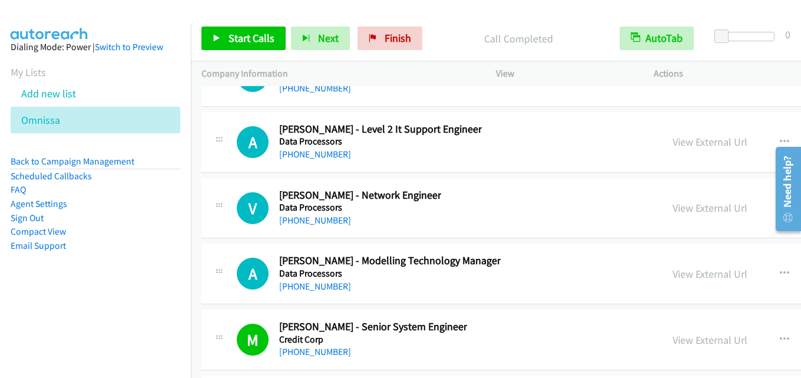
scroll to position [23701, 0]
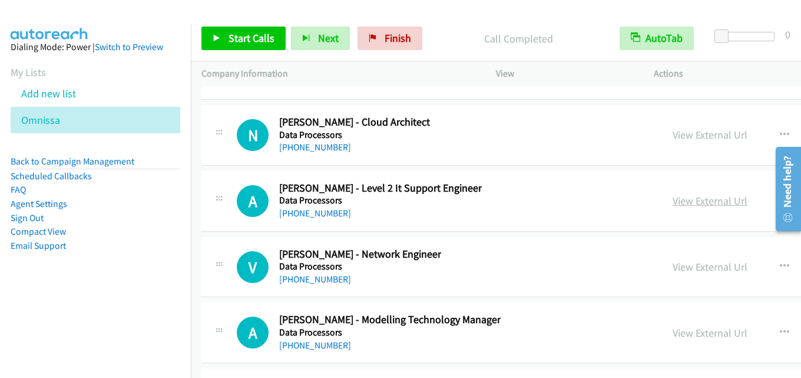
click at [722, 199] on link "View External Url" at bounding box center [710, 201] width 75 height 14
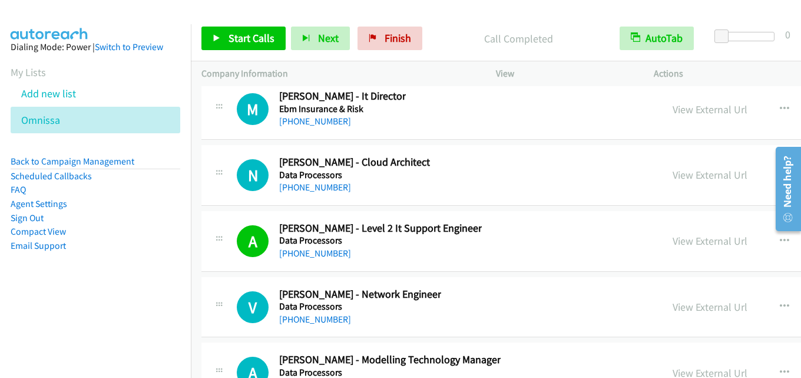
scroll to position [23642, 0]
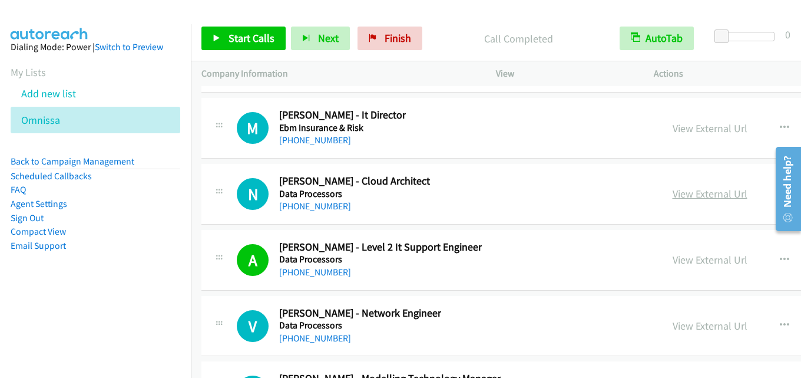
click at [681, 189] on link "View External Url" at bounding box center [710, 194] width 75 height 14
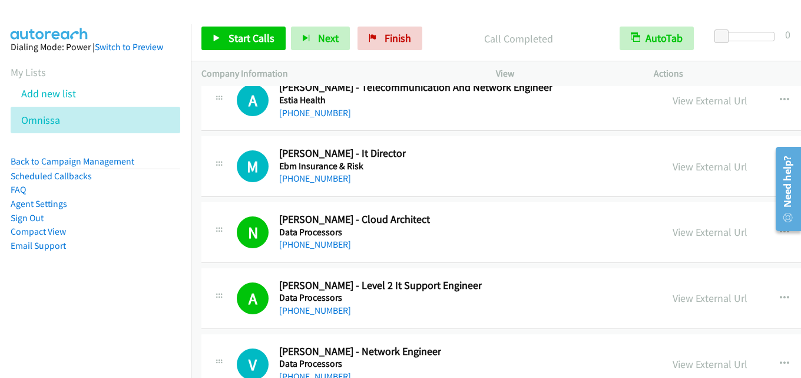
scroll to position [23584, 0]
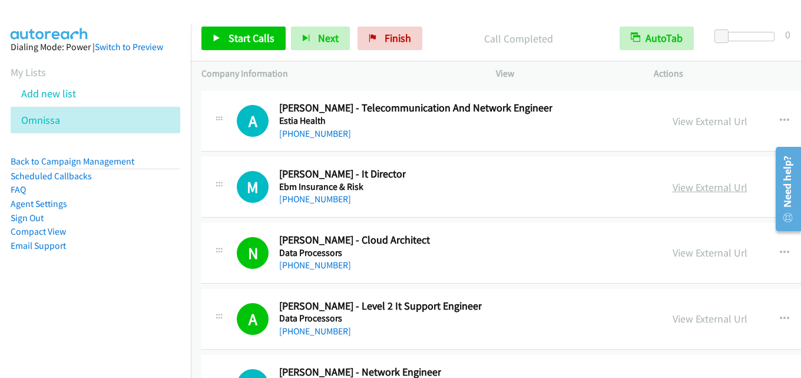
click at [712, 180] on link "View External Url" at bounding box center [710, 187] width 75 height 14
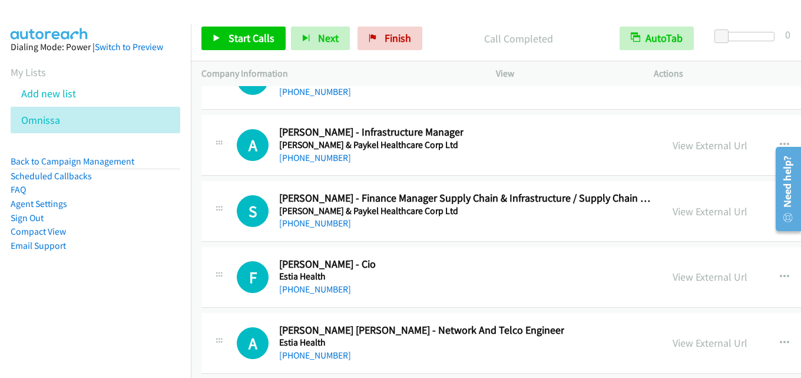
scroll to position [23289, 0]
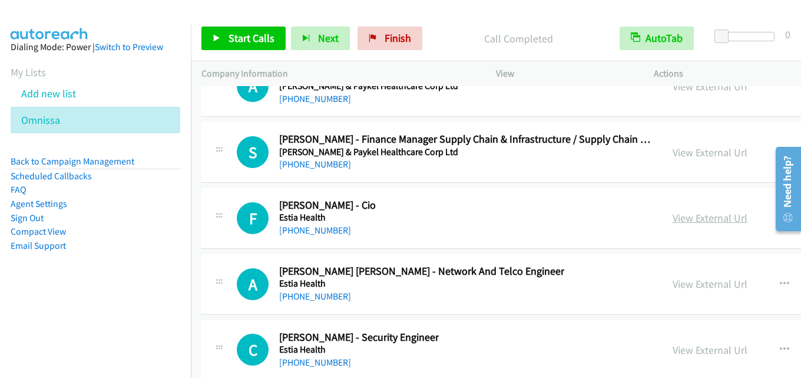
click at [711, 214] on link "View External Url" at bounding box center [710, 218] width 75 height 14
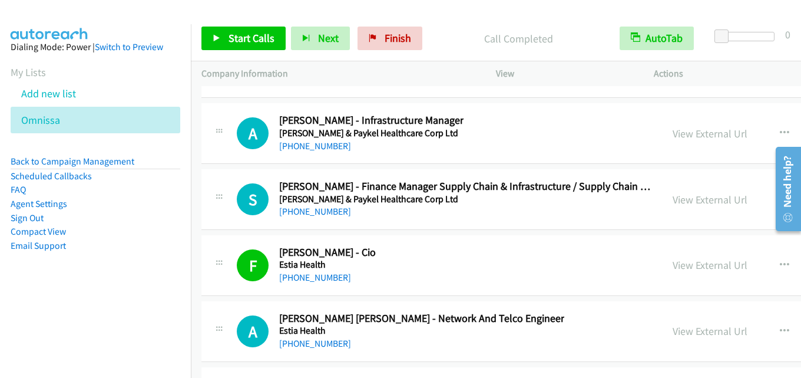
scroll to position [23171, 0]
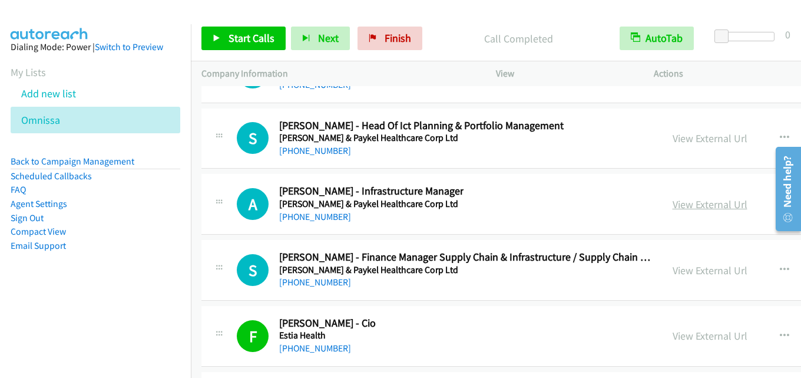
click at [702, 204] on link "View External Url" at bounding box center [710, 204] width 75 height 14
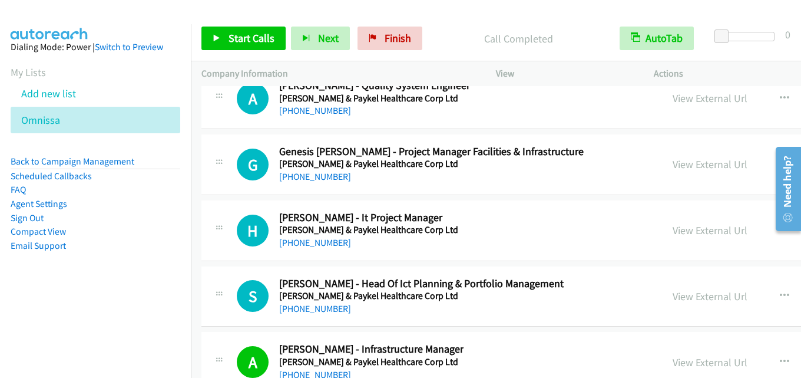
scroll to position [22994, 0]
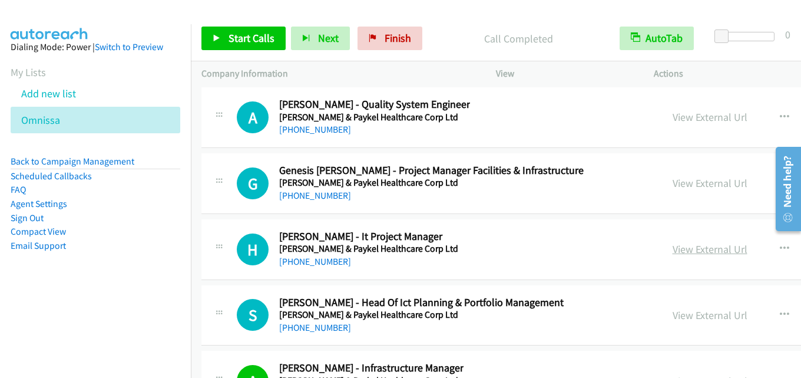
click at [705, 252] on link "View External Url" at bounding box center [710, 249] width 75 height 14
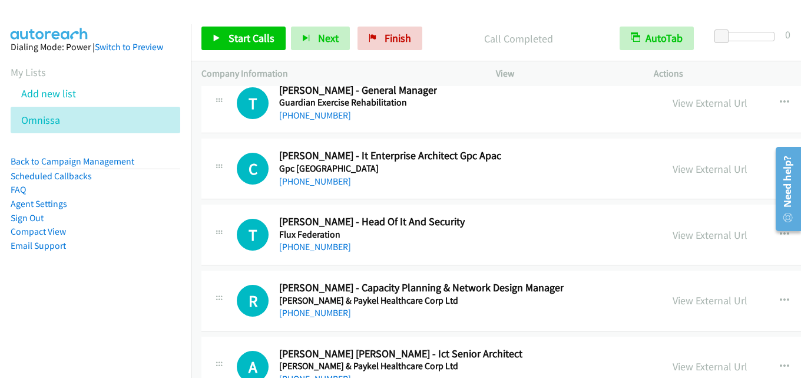
scroll to position [21698, 0]
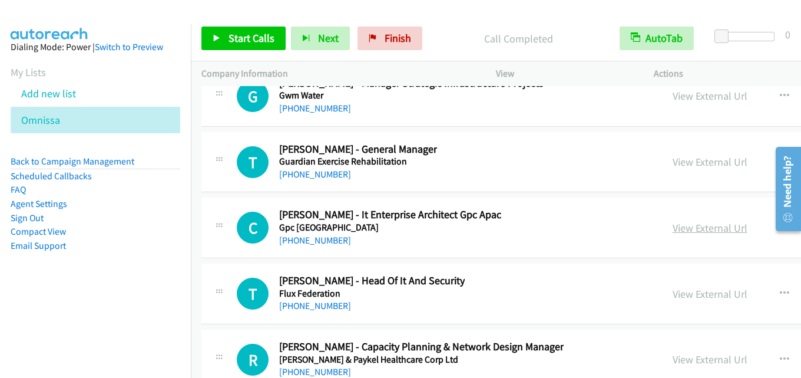
click at [705, 230] on link "View External Url" at bounding box center [710, 228] width 75 height 14
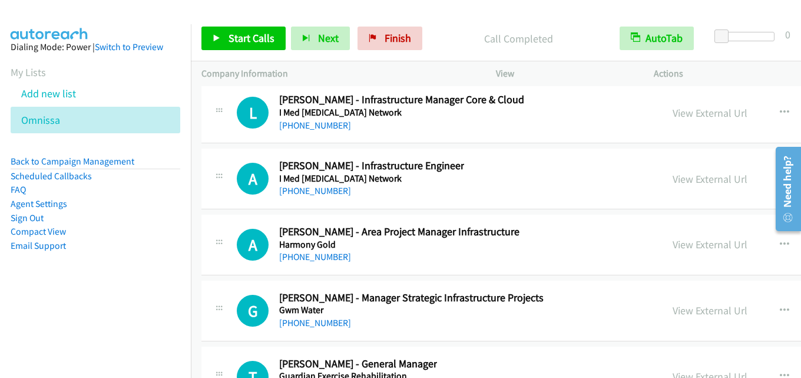
scroll to position [21462, 0]
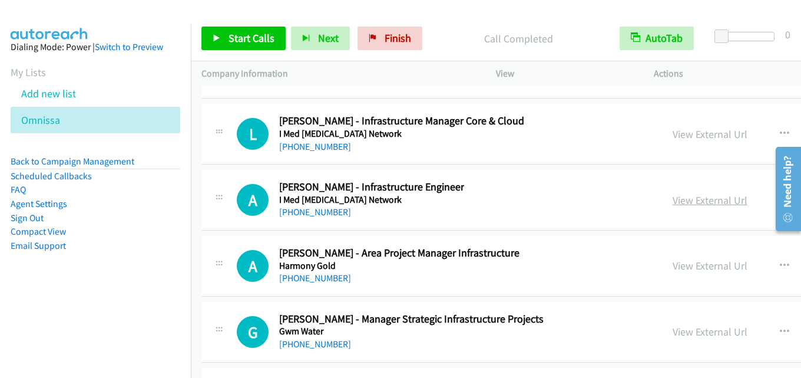
click at [712, 196] on link "View External Url" at bounding box center [710, 200] width 75 height 14
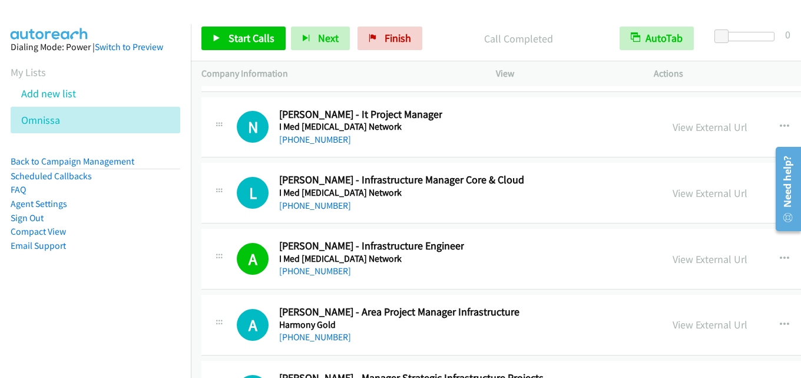
scroll to position [21344, 0]
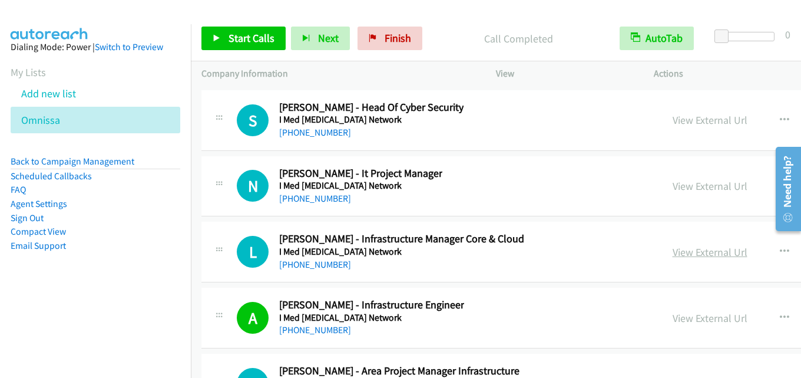
click at [696, 248] on link "View External Url" at bounding box center [710, 252] width 75 height 14
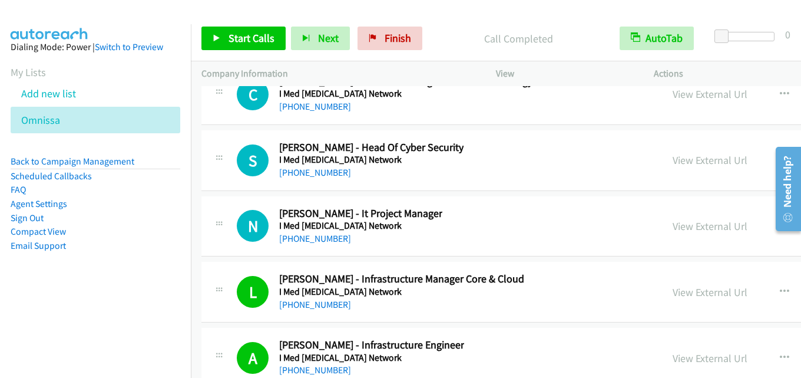
scroll to position [21286, 0]
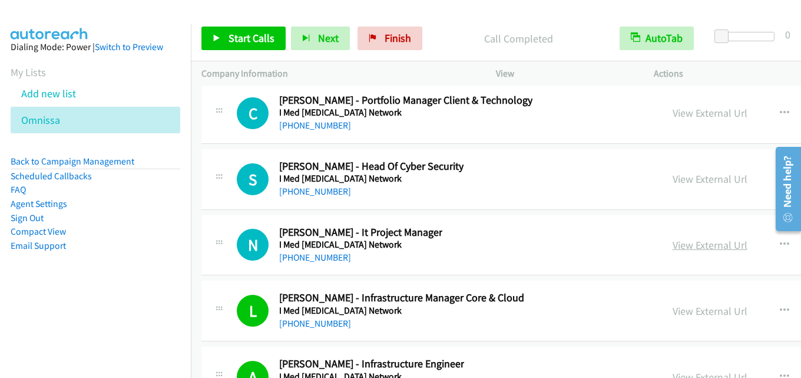
click at [686, 244] on link "View External Url" at bounding box center [710, 245] width 75 height 14
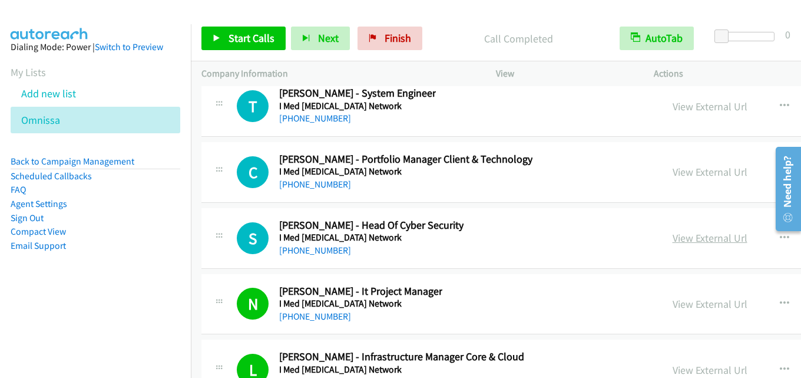
click at [699, 243] on link "View External Url" at bounding box center [710, 238] width 75 height 14
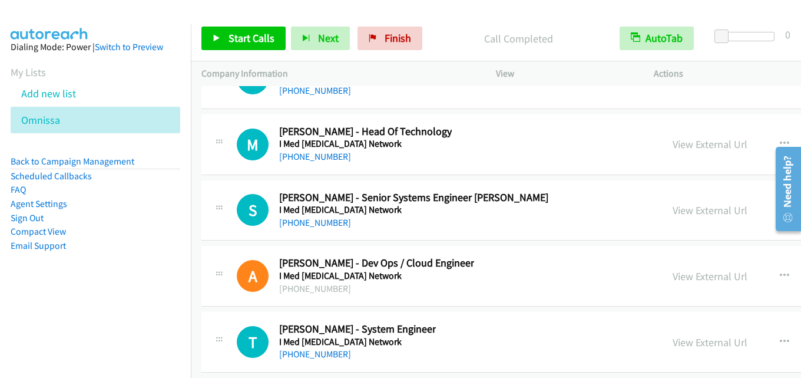
scroll to position [20932, 0]
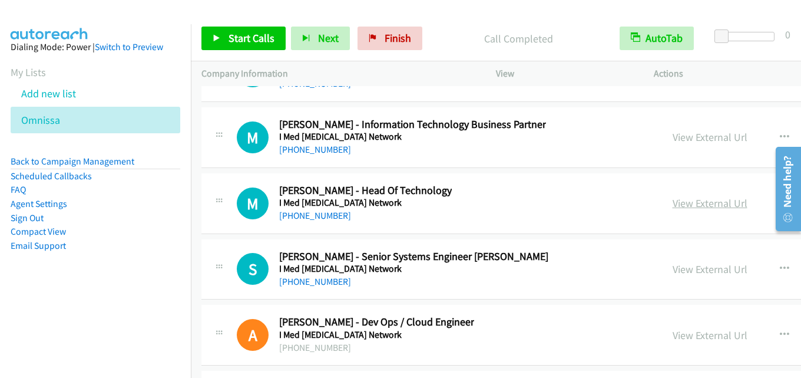
click at [709, 202] on link "View External Url" at bounding box center [710, 203] width 75 height 14
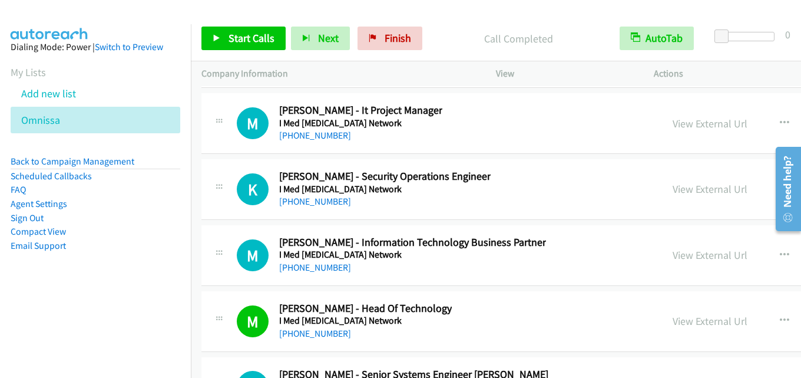
scroll to position [20755, 0]
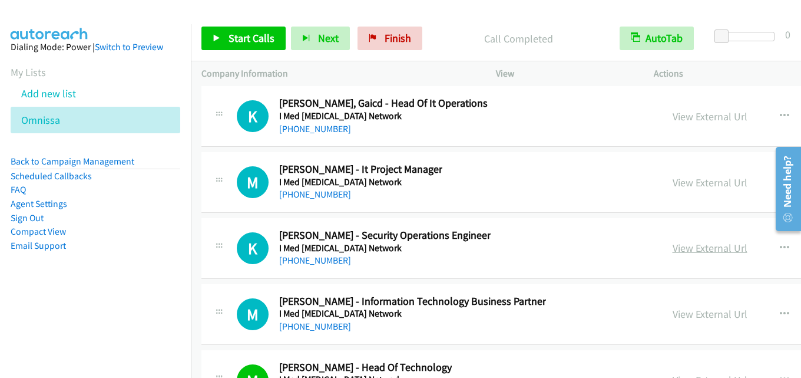
click at [702, 248] on link "View External Url" at bounding box center [710, 248] width 75 height 14
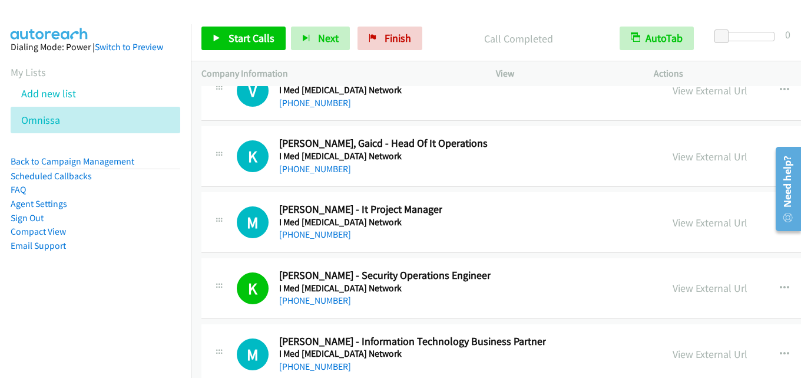
scroll to position [20696, 0]
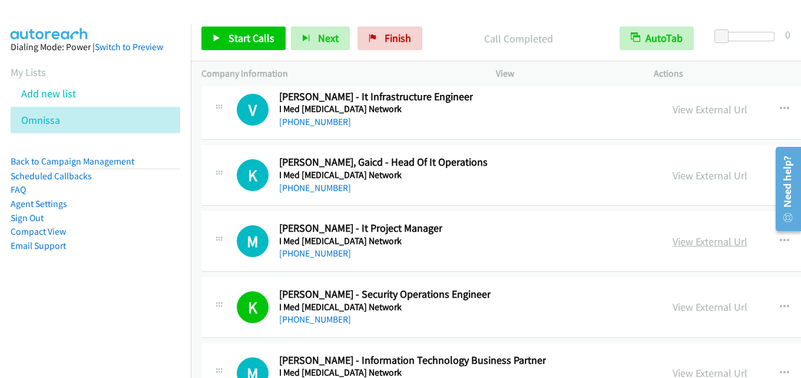
click at [696, 247] on link "View External Url" at bounding box center [710, 242] width 75 height 14
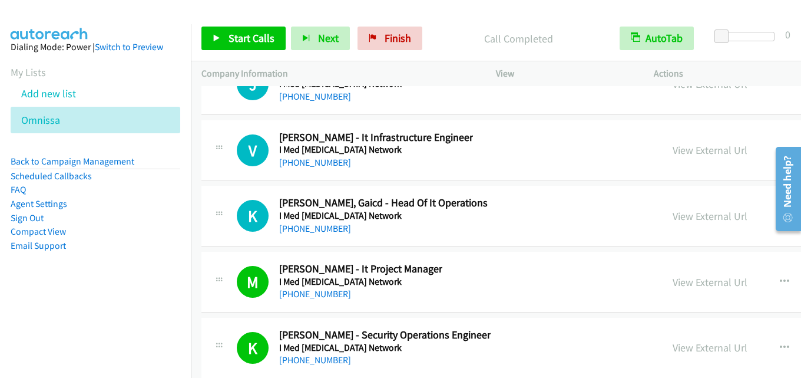
scroll to position [20637, 0]
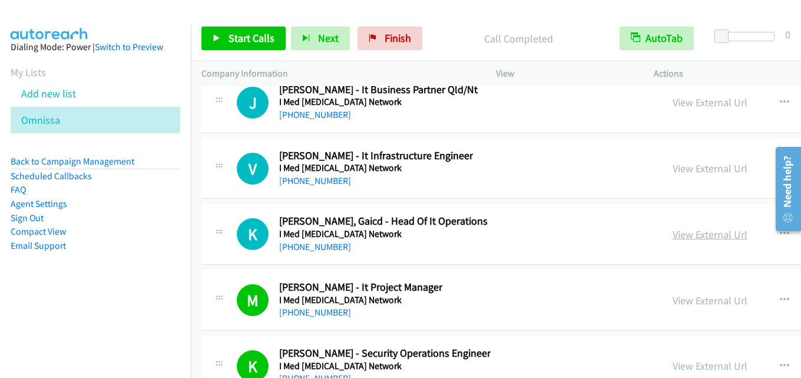
click at [681, 231] on link "View External Url" at bounding box center [710, 234] width 75 height 14
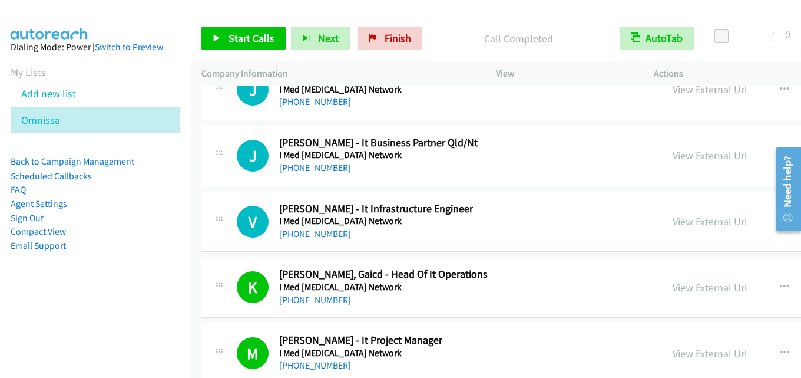
scroll to position [20578, 0]
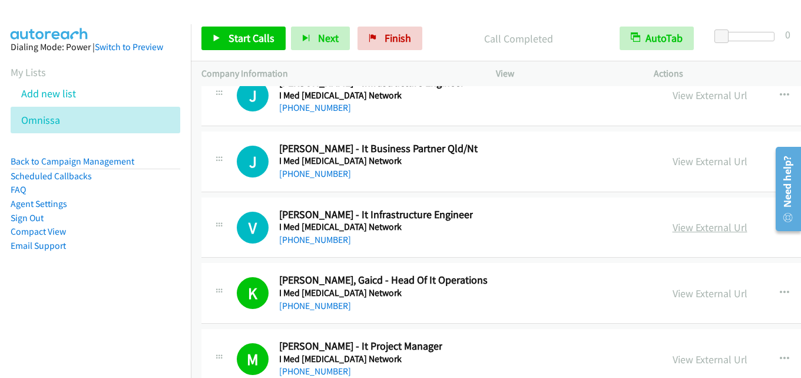
click at [711, 224] on link "View External Url" at bounding box center [710, 227] width 75 height 14
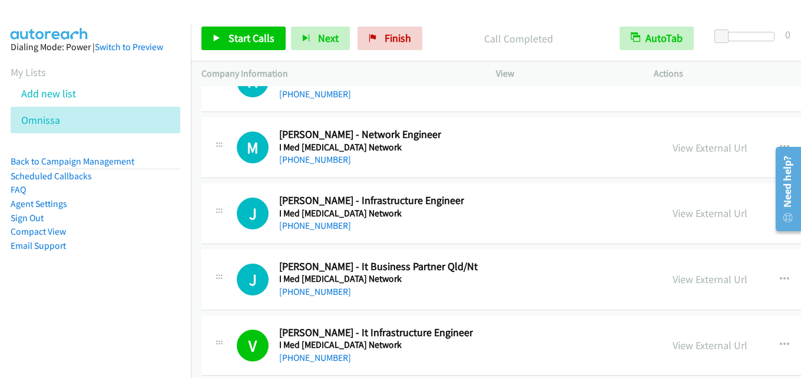
scroll to position [20402, 0]
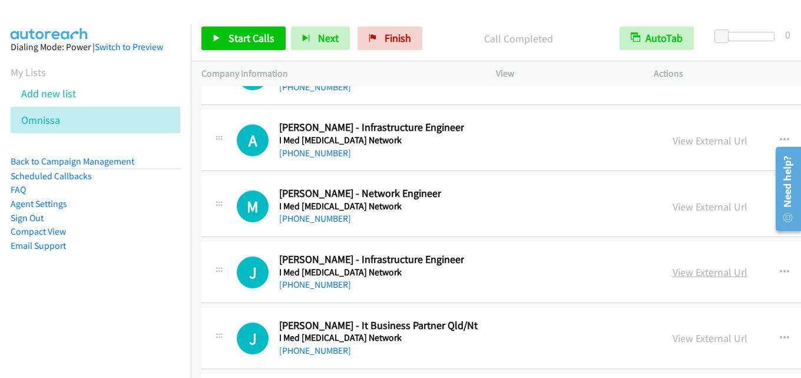
click at [711, 275] on link "View External Url" at bounding box center [710, 272] width 75 height 14
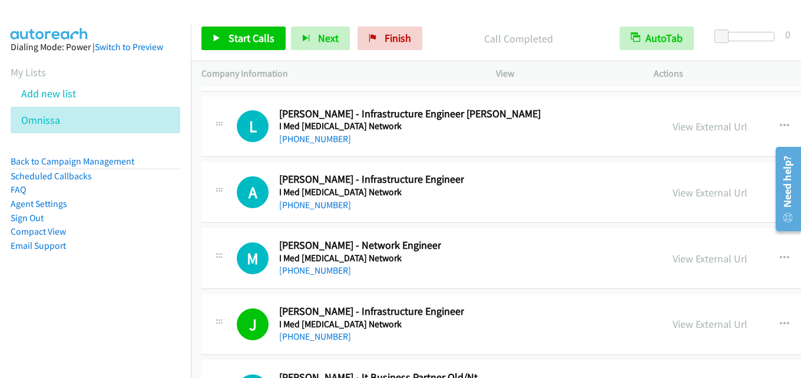
scroll to position [20343, 0]
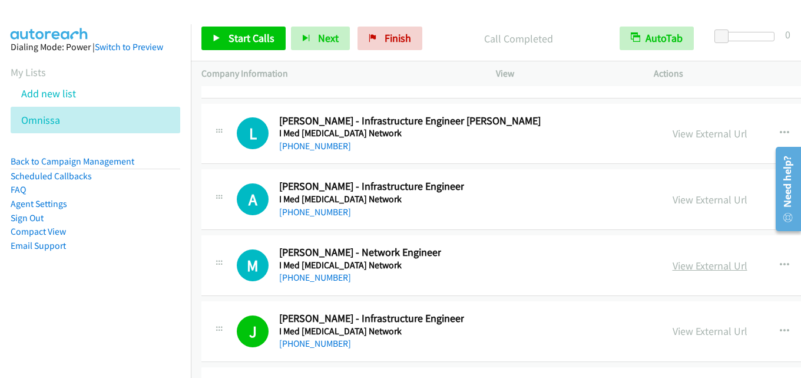
click at [689, 263] on link "View External Url" at bounding box center [710, 266] width 75 height 14
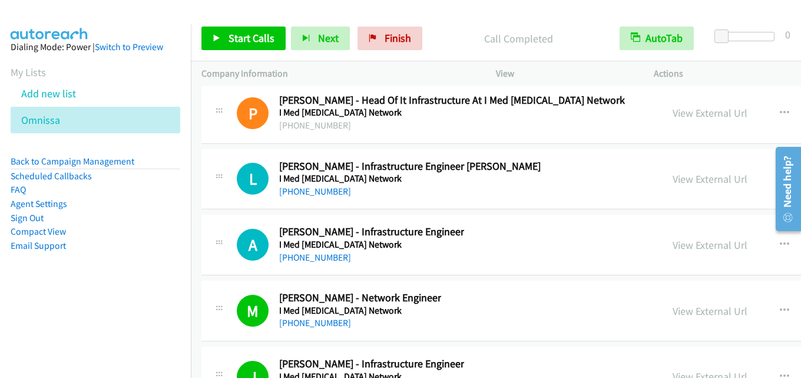
scroll to position [20284, 0]
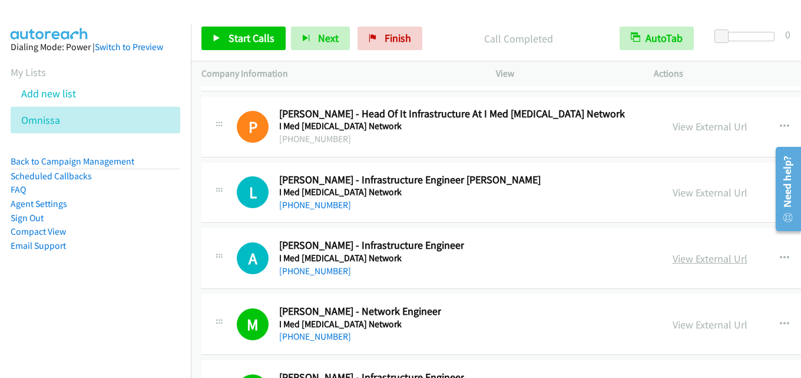
click at [693, 261] on link "View External Url" at bounding box center [710, 259] width 75 height 14
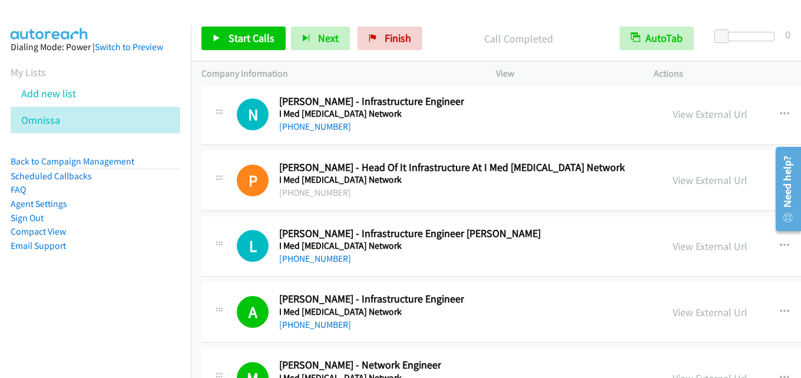
scroll to position [20225, 0]
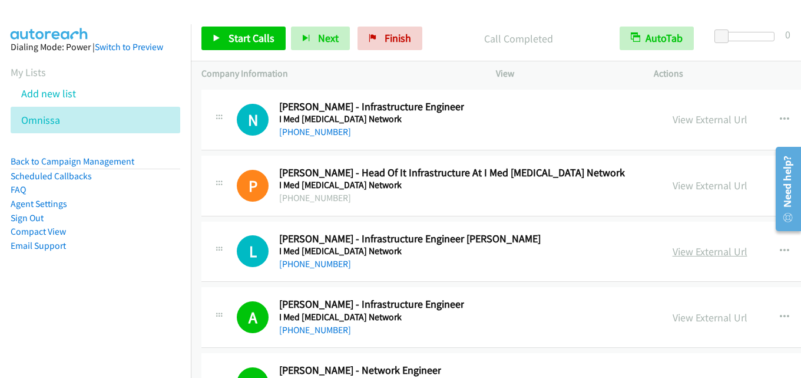
click at [704, 253] on link "View External Url" at bounding box center [710, 252] width 75 height 14
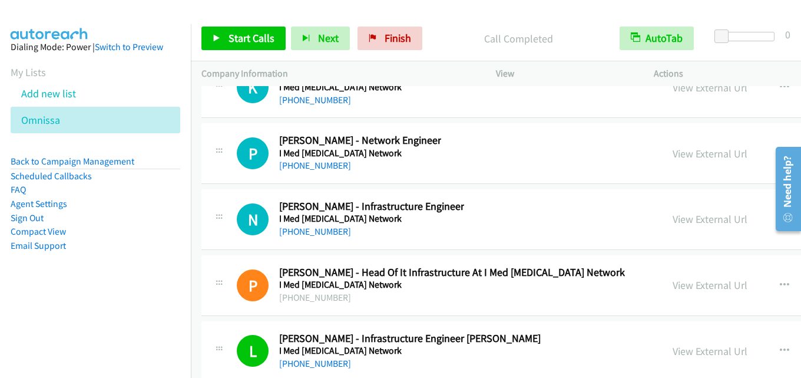
scroll to position [20107, 0]
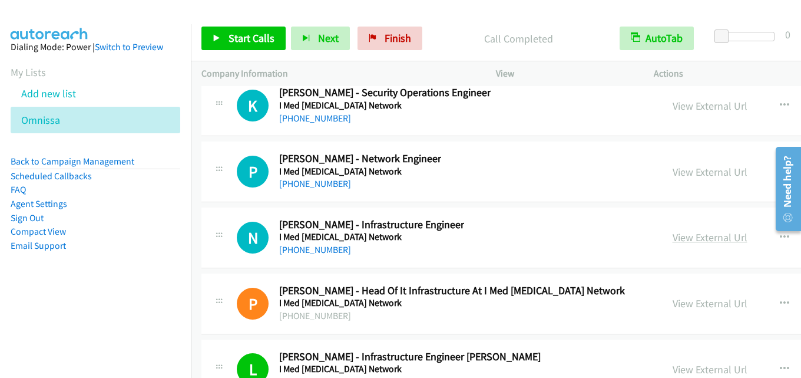
click at [680, 233] on link "View External Url" at bounding box center [710, 237] width 75 height 14
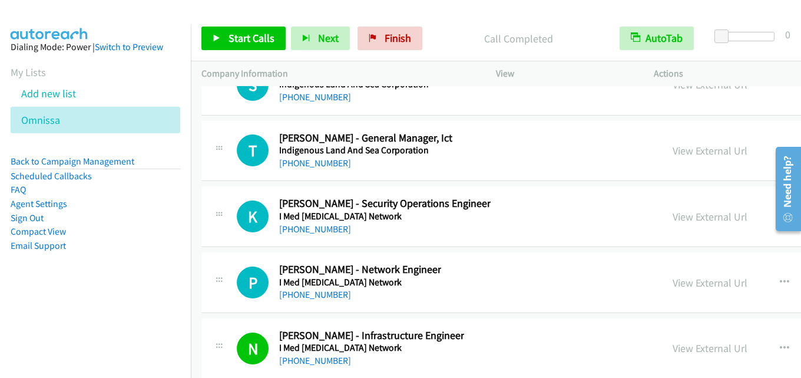
scroll to position [19989, 0]
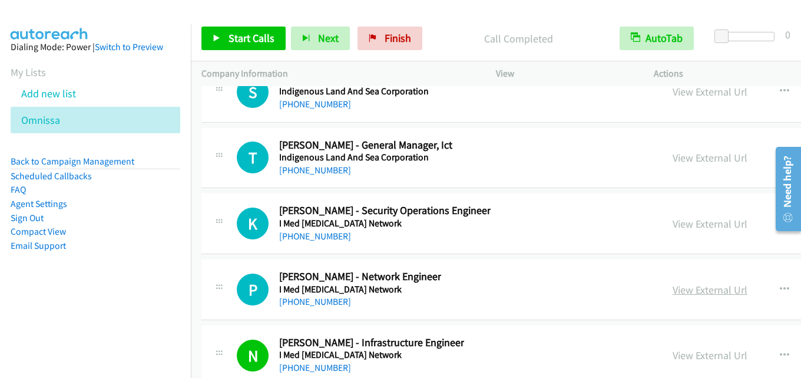
click at [695, 286] on link "View External Url" at bounding box center [710, 290] width 75 height 14
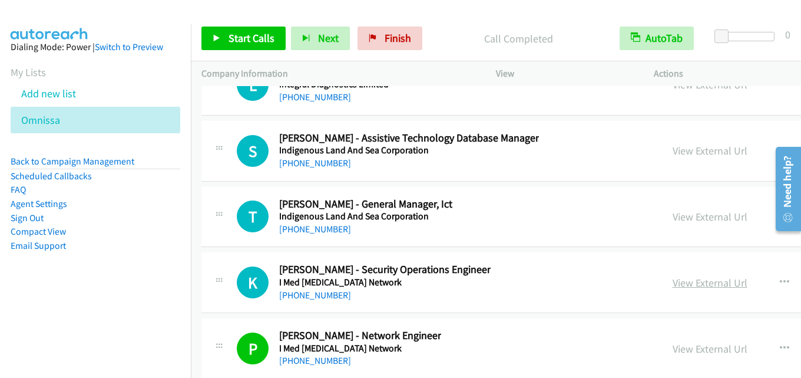
click at [688, 278] on link "View External Url" at bounding box center [710, 283] width 75 height 14
click at [687, 219] on link "View External Url" at bounding box center [710, 217] width 75 height 14
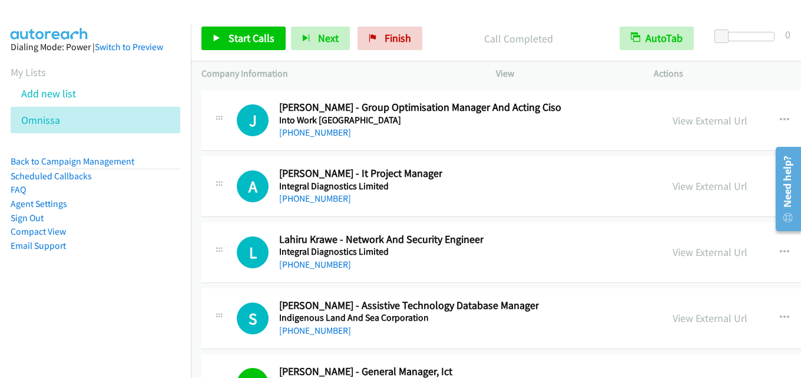
scroll to position [19754, 0]
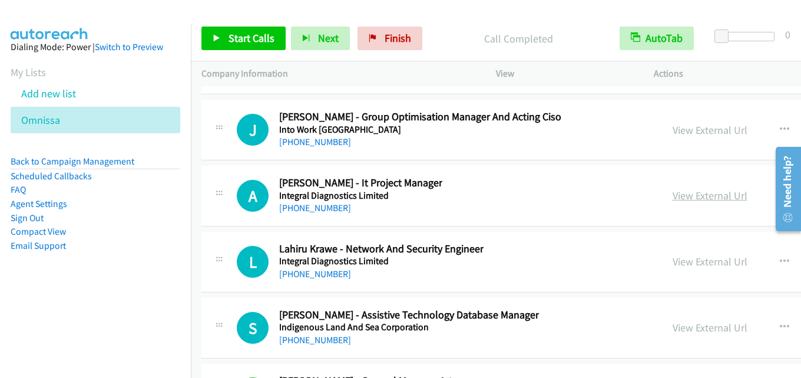
click at [701, 194] on link "View External Url" at bounding box center [710, 196] width 75 height 14
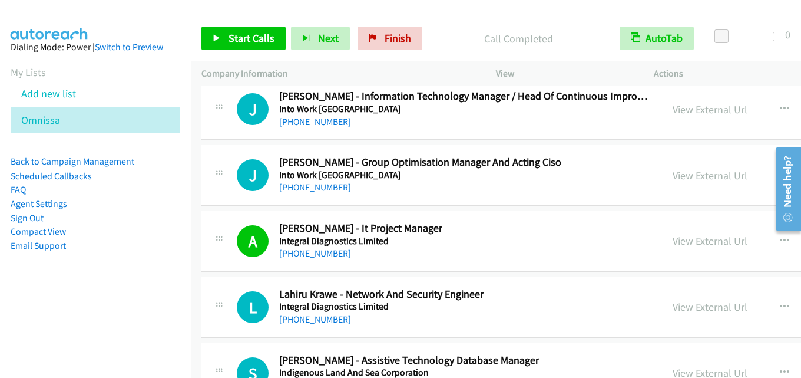
scroll to position [19695, 0]
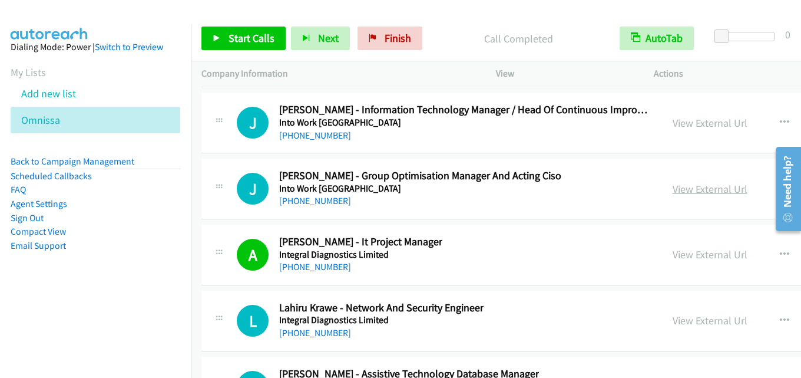
click at [696, 190] on link "View External Url" at bounding box center [710, 189] width 75 height 14
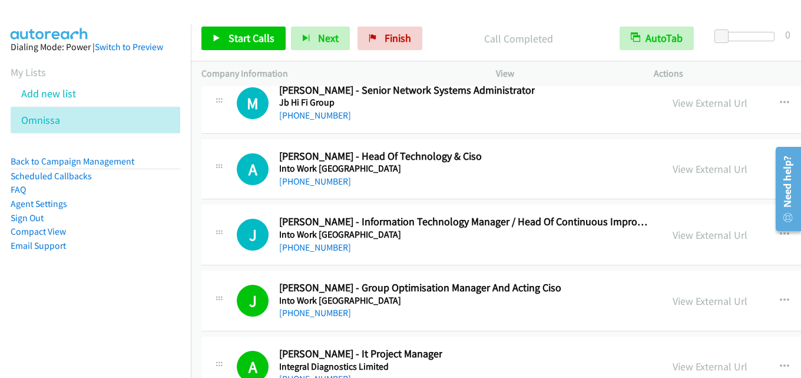
scroll to position [19577, 0]
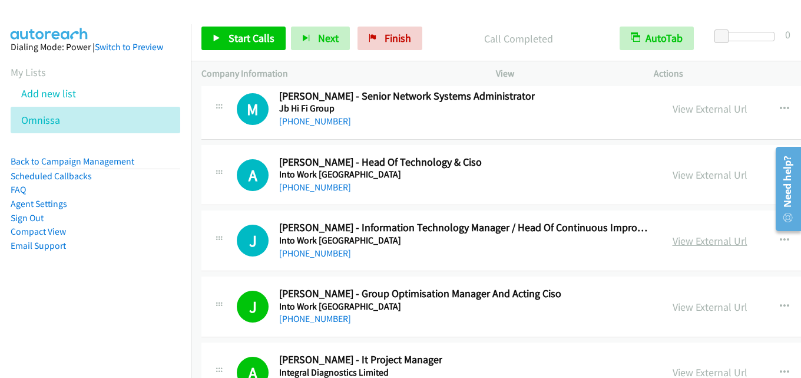
click at [698, 237] on link "View External Url" at bounding box center [710, 241] width 75 height 14
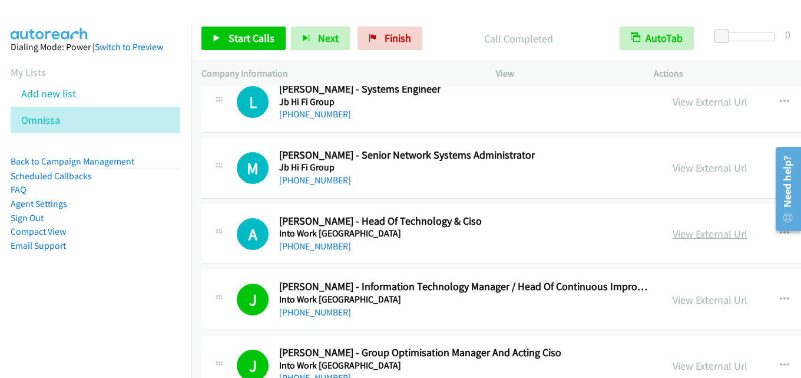
click at [723, 236] on link "View External Url" at bounding box center [710, 234] width 75 height 14
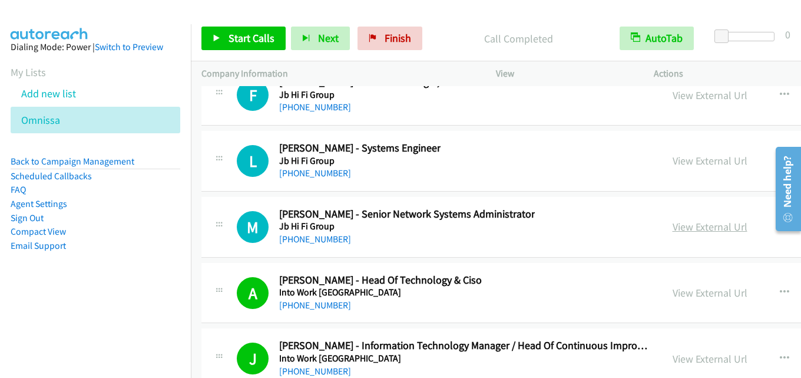
click at [680, 229] on link "View External Url" at bounding box center [710, 227] width 75 height 14
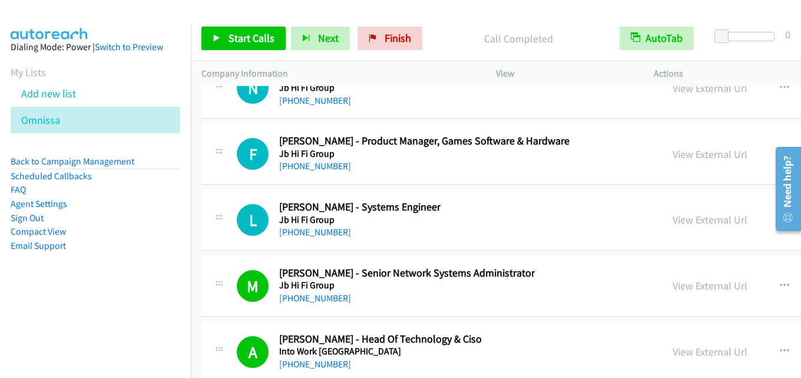
scroll to position [19341, 0]
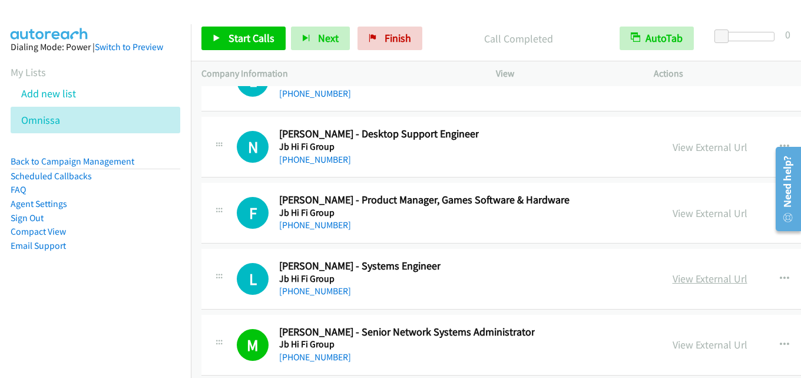
click at [716, 275] on link "View External Url" at bounding box center [710, 279] width 75 height 14
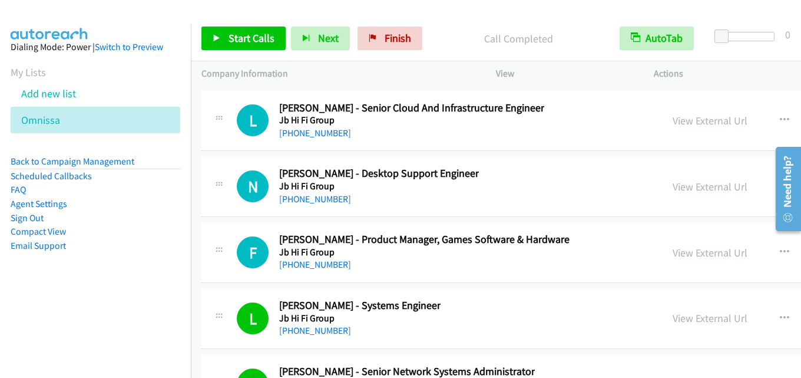
scroll to position [19282, 0]
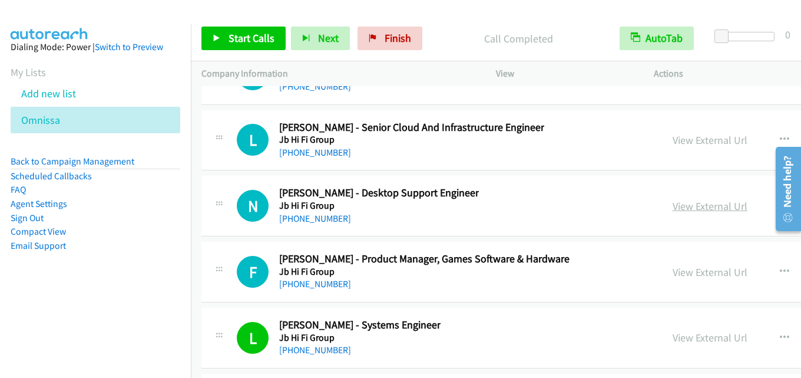
click at [692, 204] on link "View External Url" at bounding box center [710, 206] width 75 height 14
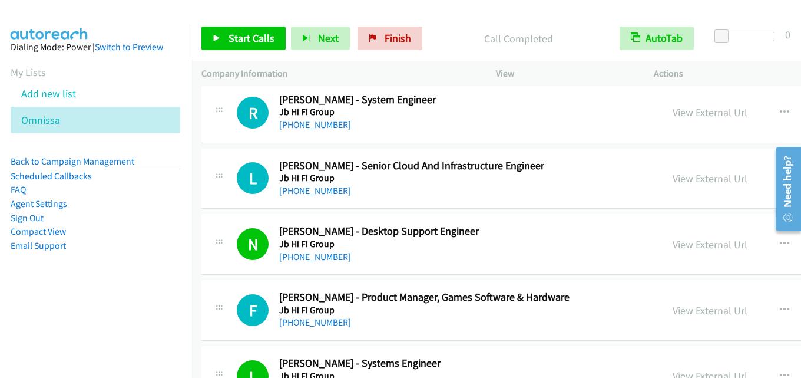
scroll to position [19223, 0]
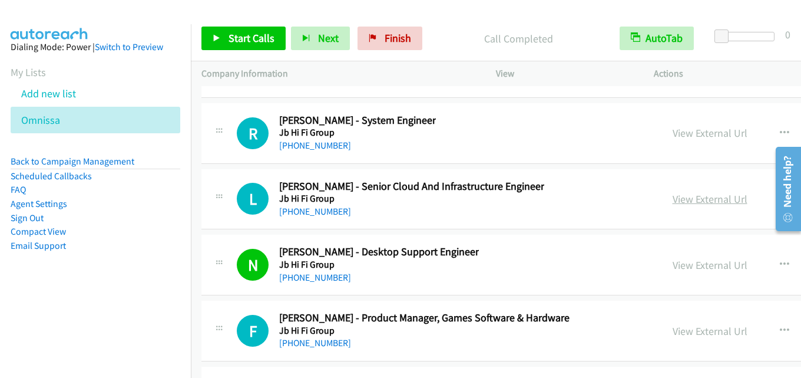
click at [675, 201] on link "View External Url" at bounding box center [710, 199] width 75 height 14
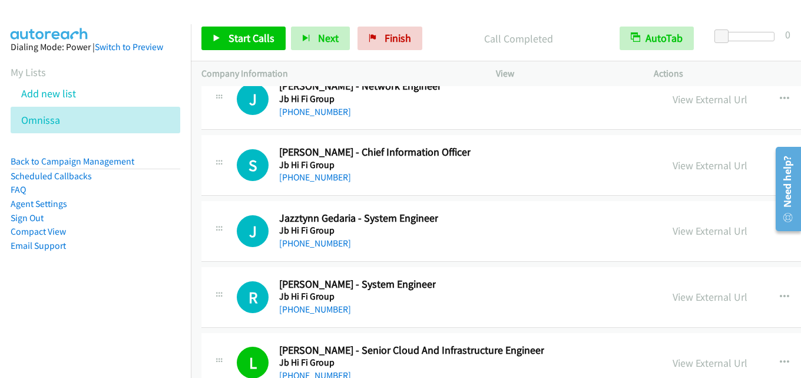
scroll to position [19047, 0]
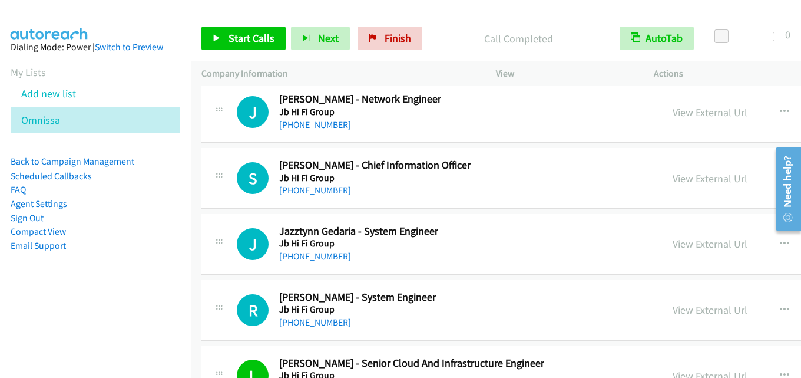
click at [686, 177] on link "View External Url" at bounding box center [710, 178] width 75 height 14
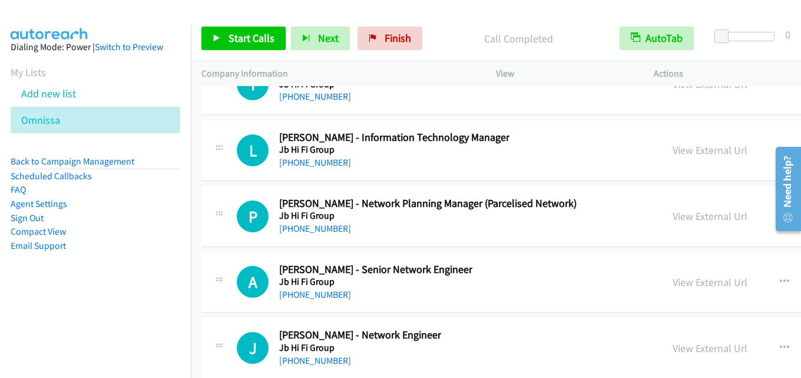
scroll to position [18752, 0]
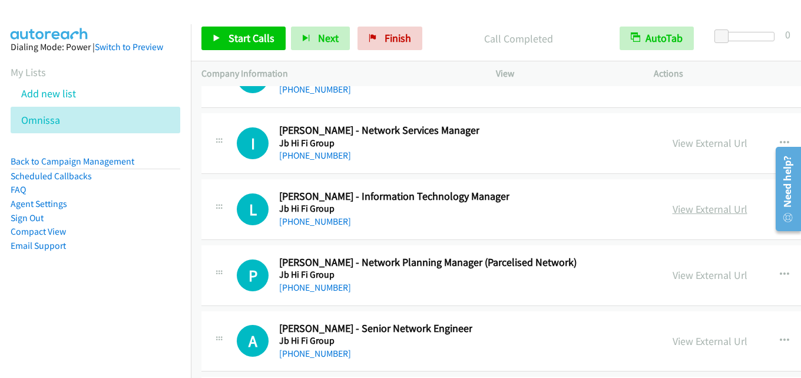
click at [679, 207] on link "View External Url" at bounding box center [710, 209] width 75 height 14
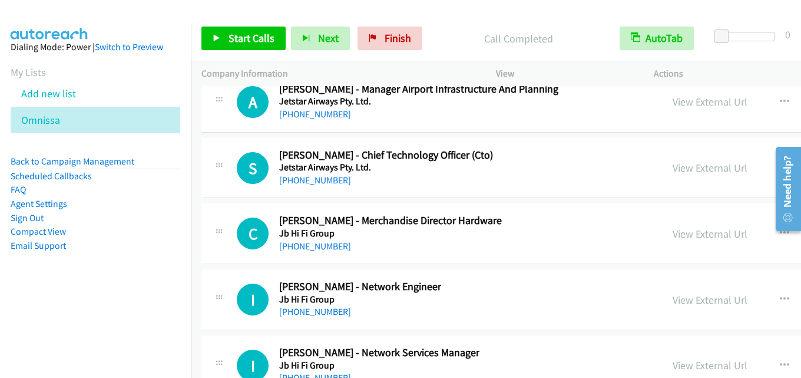
scroll to position [18516, 0]
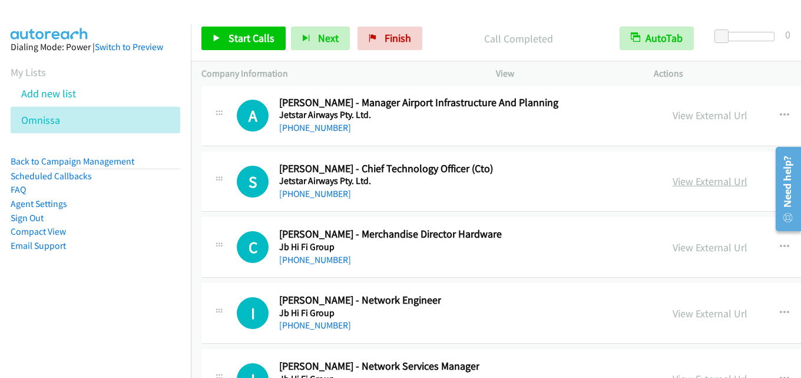
click at [682, 180] on link "View External Url" at bounding box center [710, 181] width 75 height 14
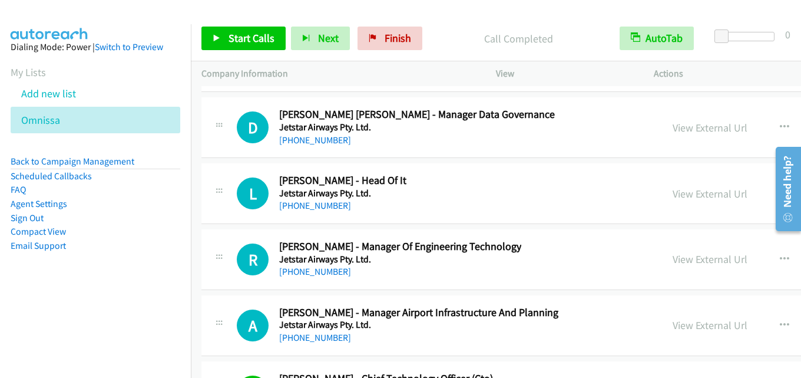
scroll to position [18339, 0]
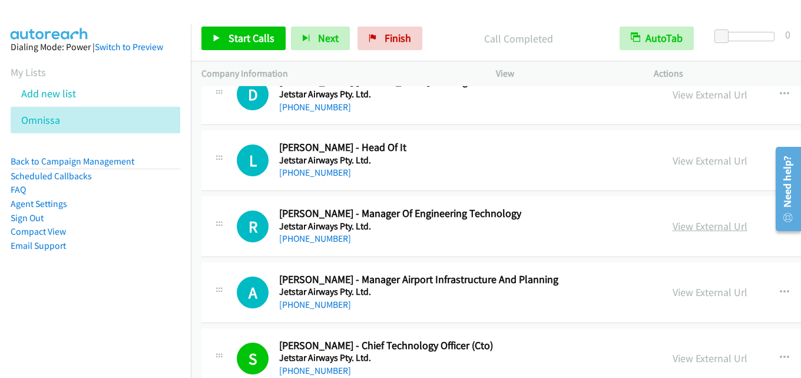
click at [704, 220] on link "View External Url" at bounding box center [710, 226] width 75 height 14
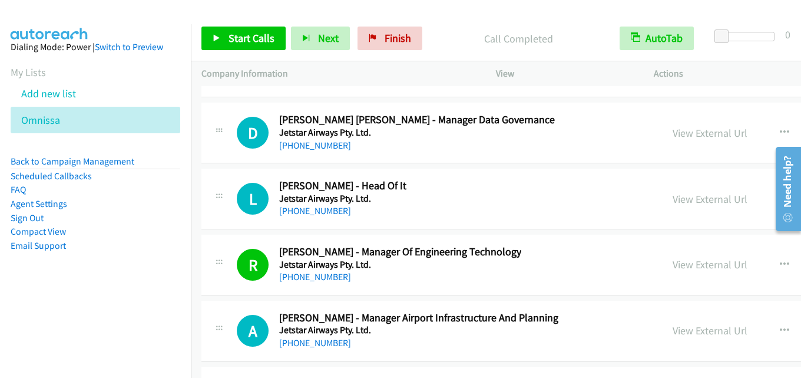
scroll to position [18281, 0]
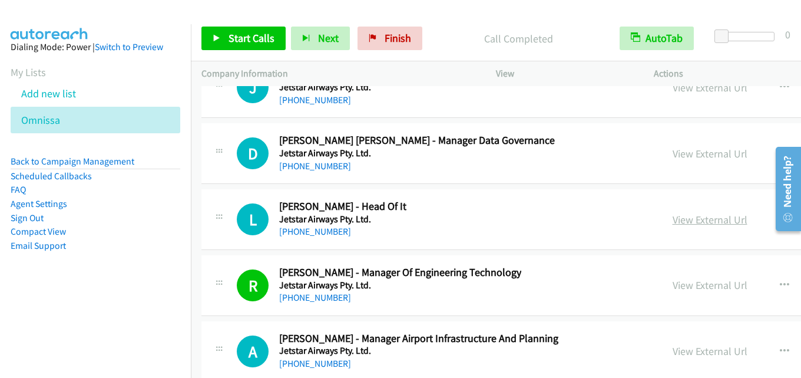
click at [688, 225] on link "View External Url" at bounding box center [710, 220] width 75 height 14
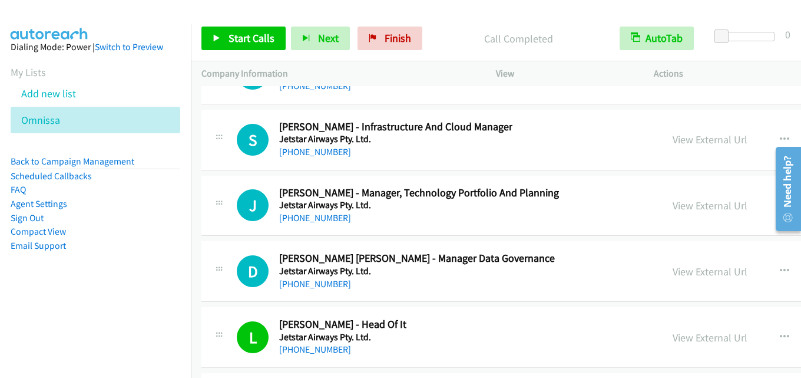
scroll to position [18104, 0]
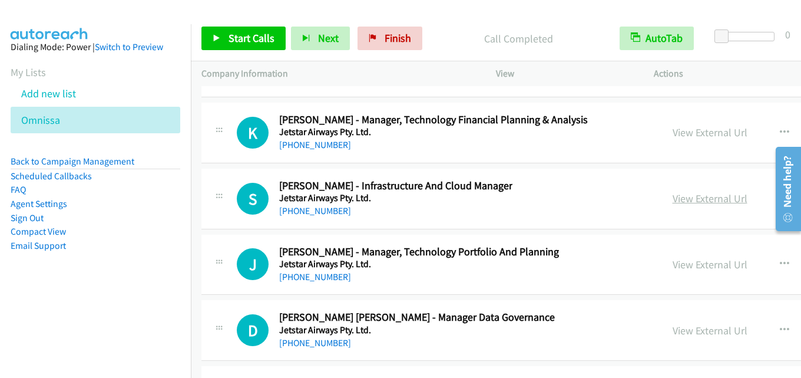
click at [695, 199] on link "View External Url" at bounding box center [710, 198] width 75 height 14
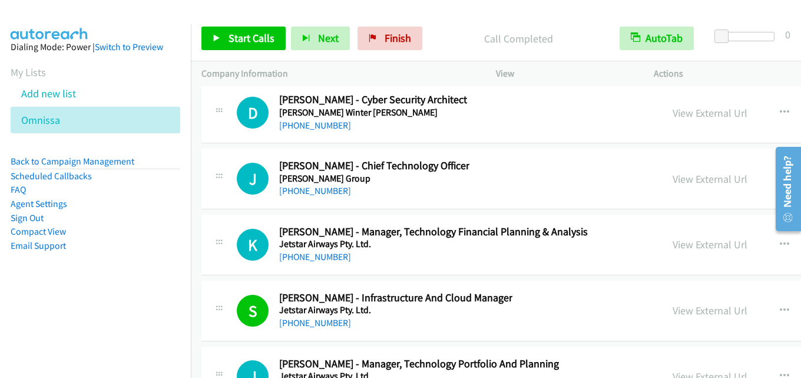
scroll to position [17986, 0]
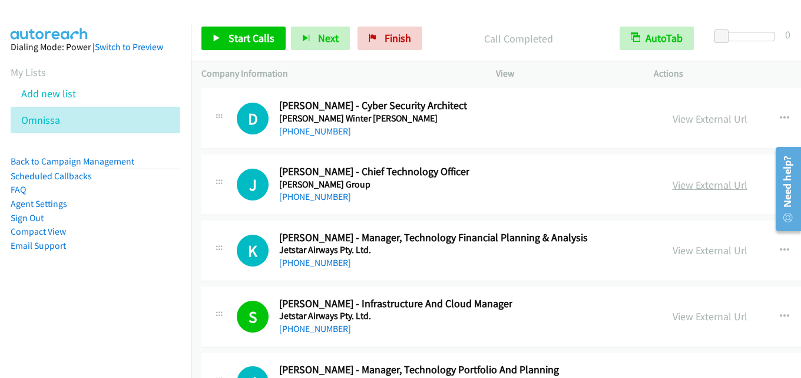
click at [693, 184] on link "View External Url" at bounding box center [710, 185] width 75 height 14
click at [711, 124] on link "View External Url" at bounding box center [710, 119] width 75 height 14
